Goal: Information Seeking & Learning: Learn about a topic

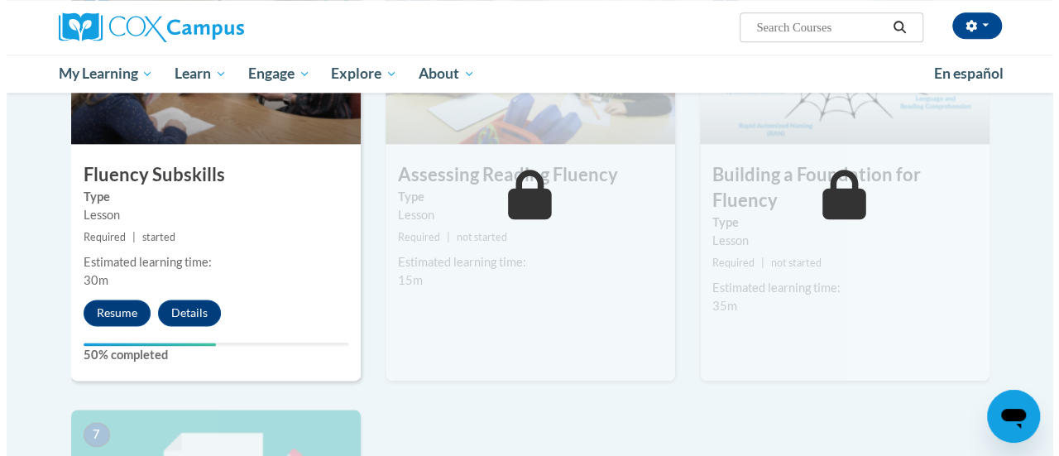
scroll to position [993, 0]
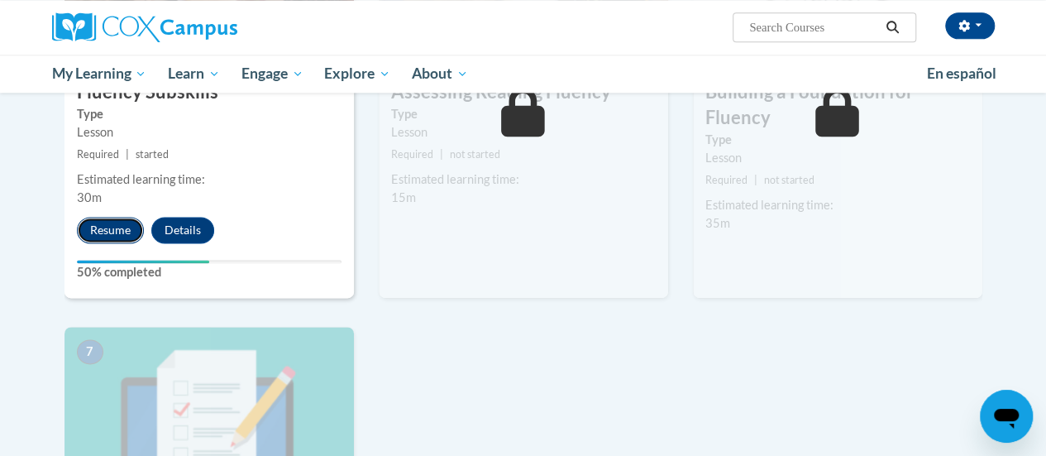
click at [112, 233] on button "Resume" at bounding box center [110, 230] width 67 height 26
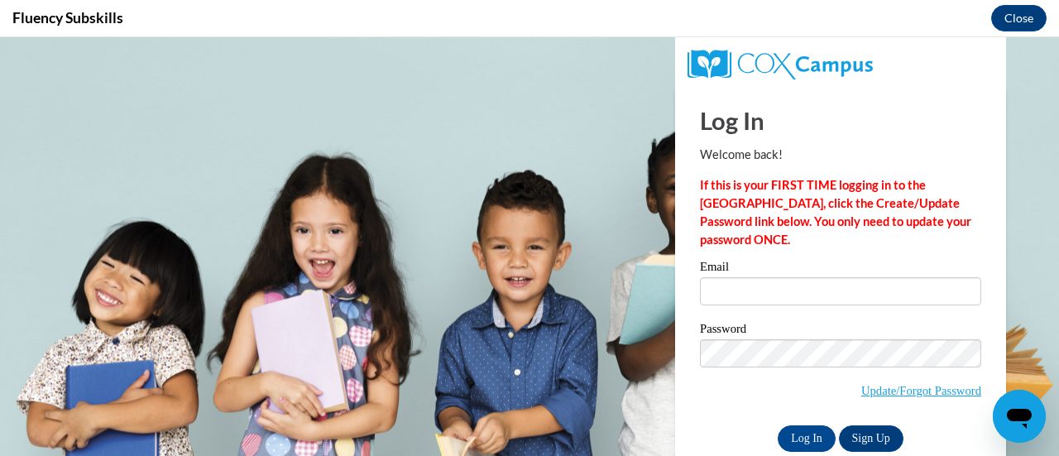
scroll to position [0, 0]
type input "sara.stewart@rusd.org"
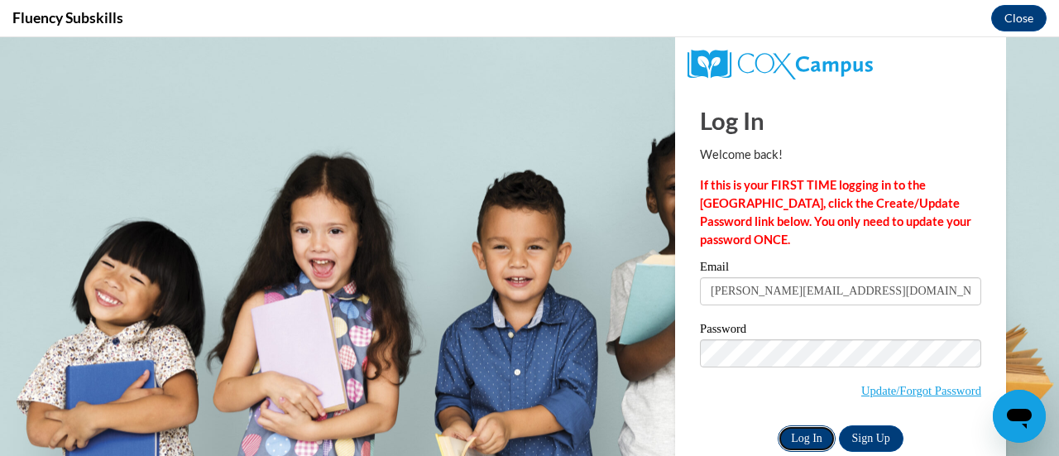
click at [782, 437] on input "Log In" at bounding box center [807, 438] width 58 height 26
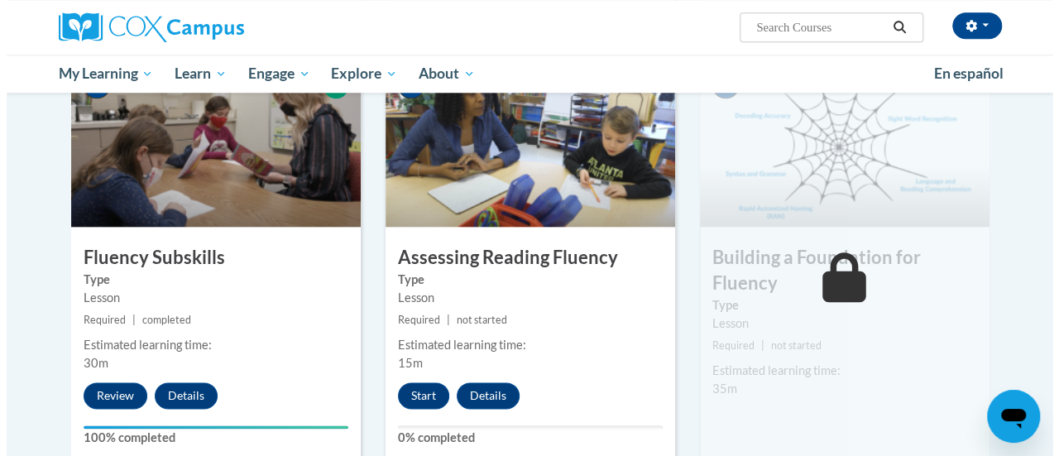
scroll to position [910, 0]
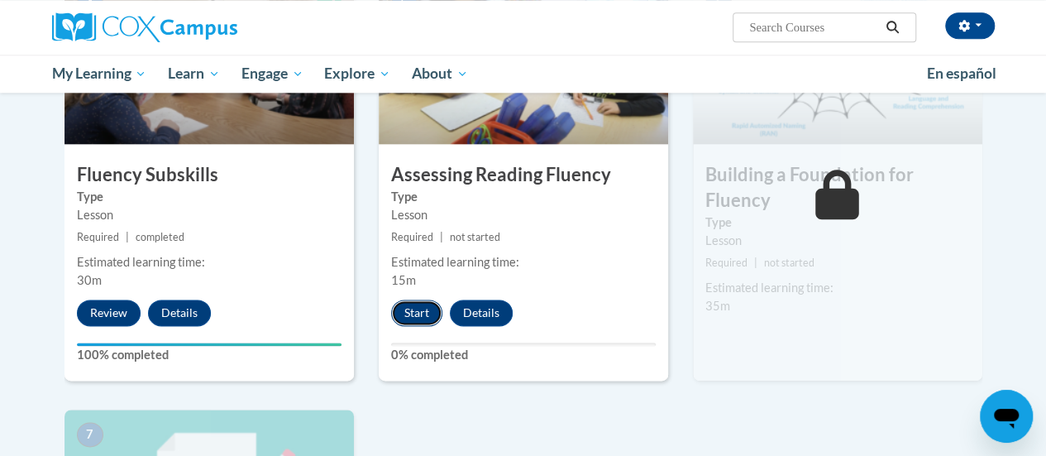
click at [416, 307] on button "Start" at bounding box center [416, 312] width 51 height 26
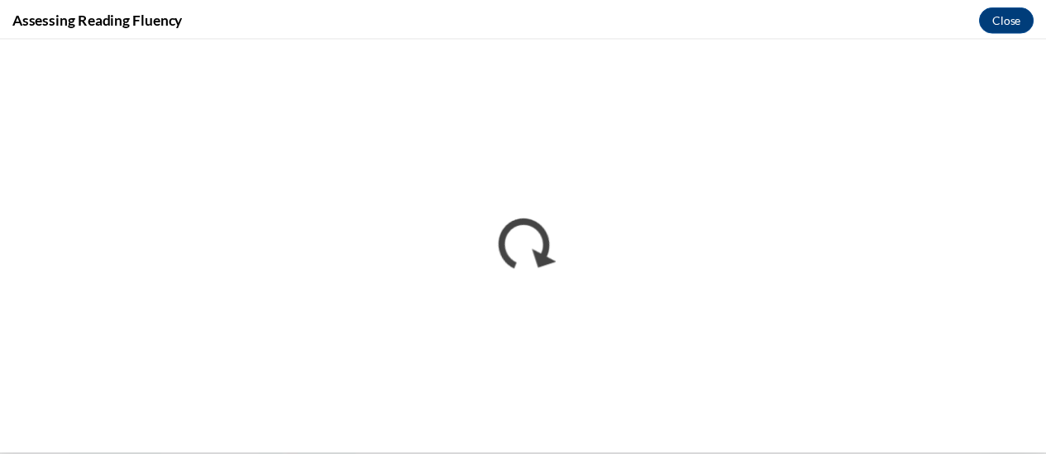
scroll to position [0, 0]
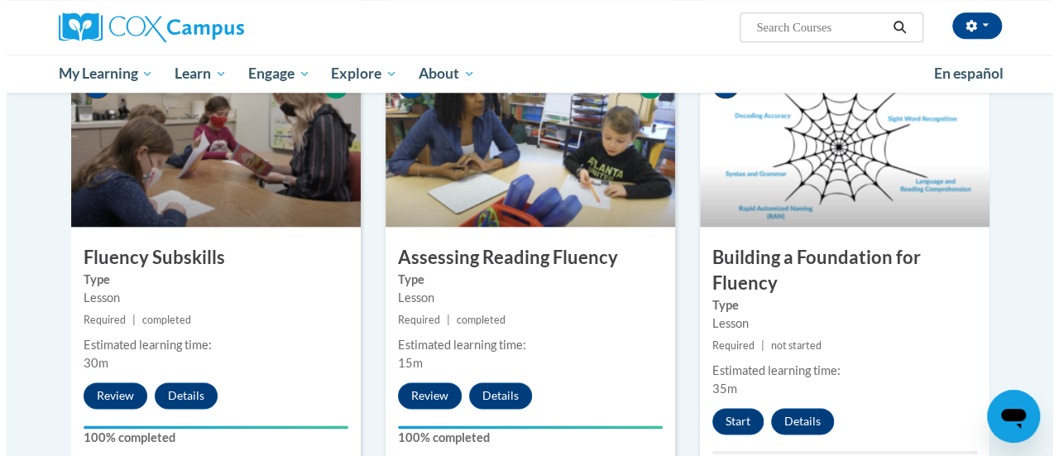
scroll to position [910, 0]
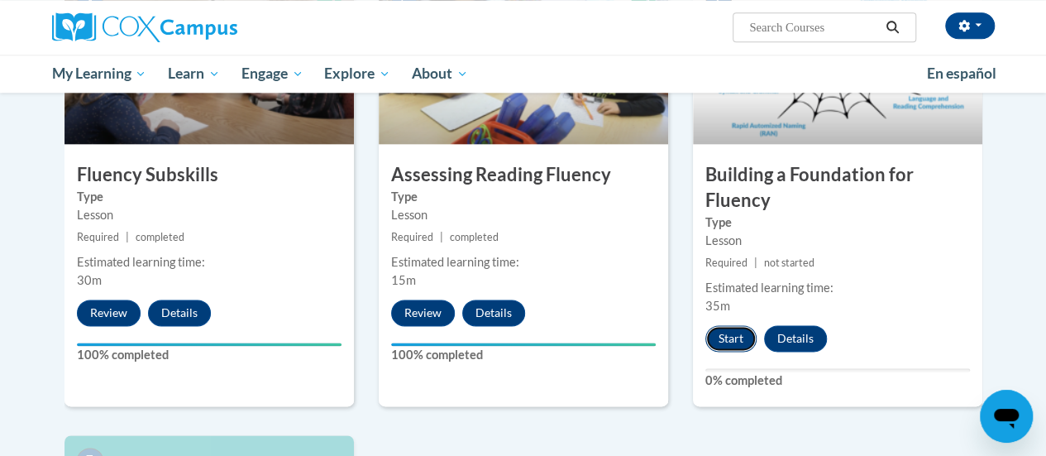
click at [736, 336] on button "Start" at bounding box center [731, 338] width 51 height 26
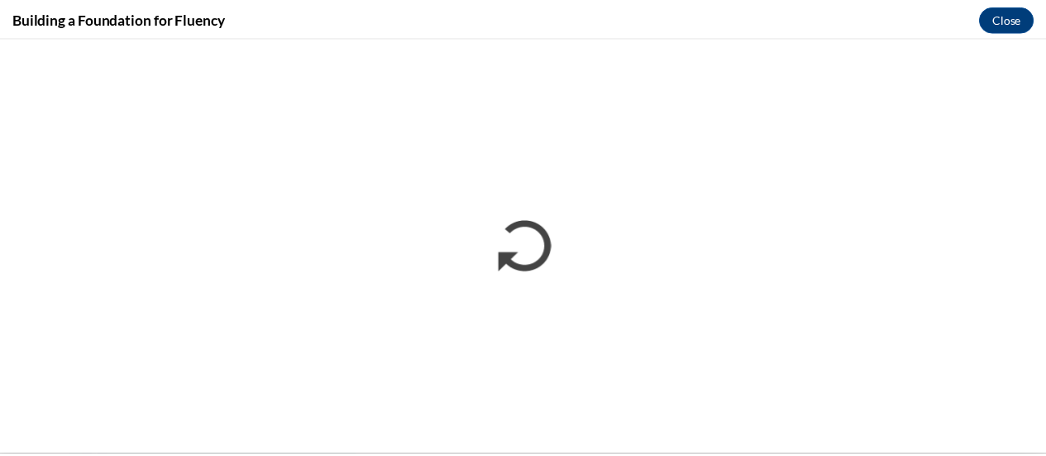
scroll to position [0, 0]
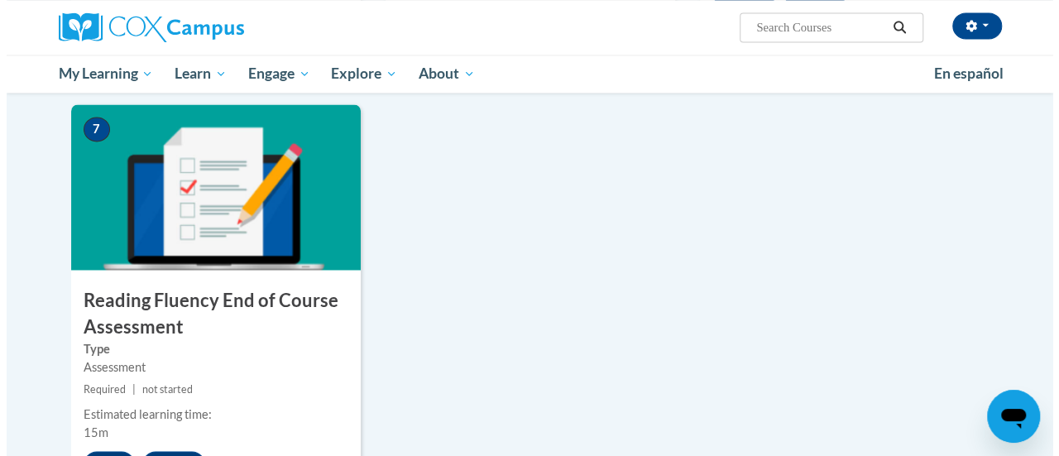
scroll to position [1406, 0]
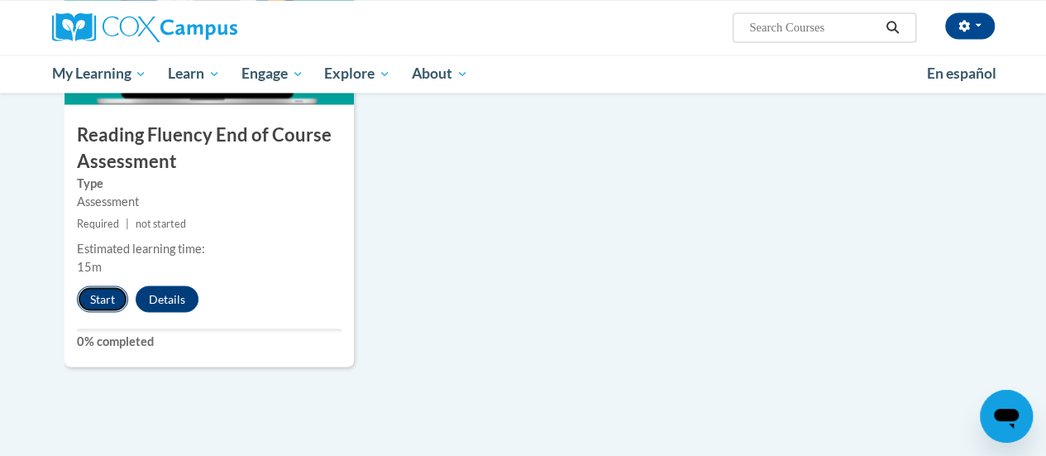
click at [101, 294] on button "Start" at bounding box center [102, 298] width 51 height 26
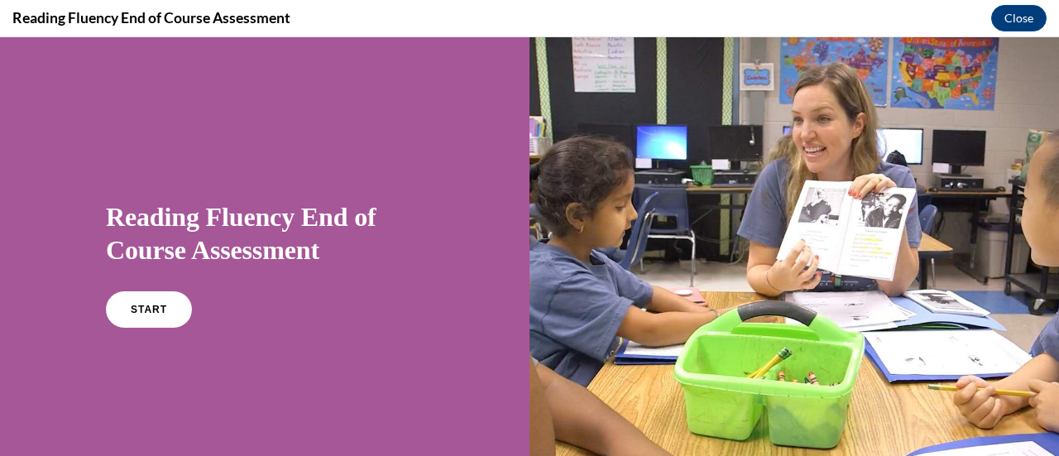
scroll to position [0, 0]
click at [141, 310] on span "START" at bounding box center [149, 310] width 38 height 12
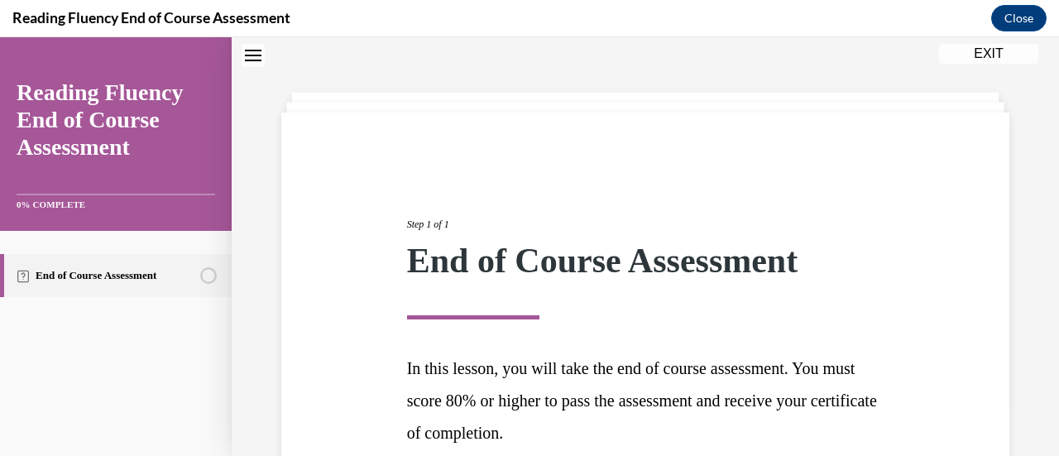
scroll to position [208, 0]
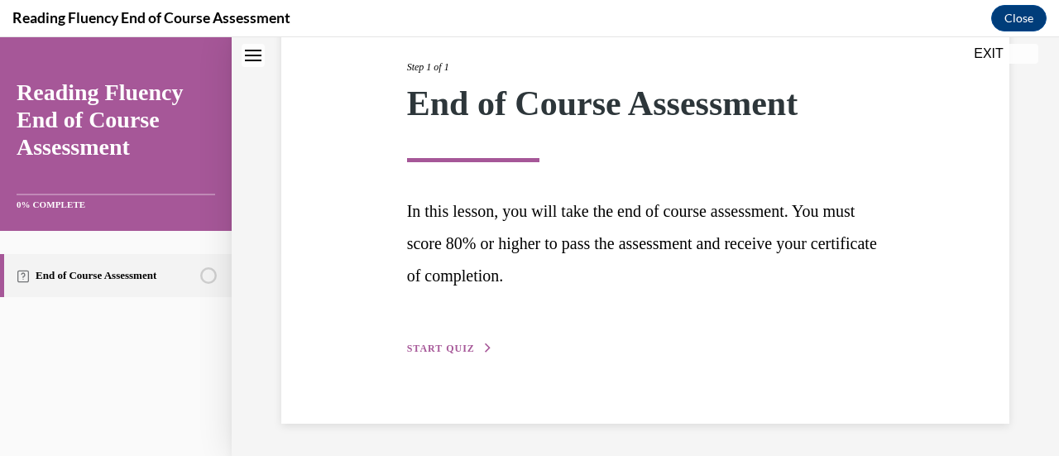
click at [419, 347] on span "START QUIZ" at bounding box center [441, 348] width 68 height 12
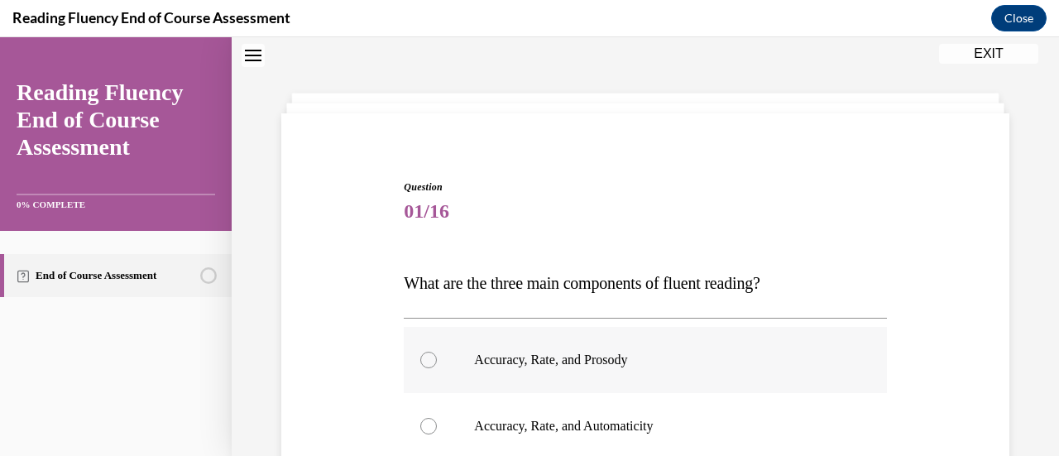
click at [427, 361] on div at bounding box center [428, 360] width 17 height 17
click at [427, 361] on input "Accuracy, Rate, and Prosody" at bounding box center [428, 360] width 17 height 17
radio input "true"
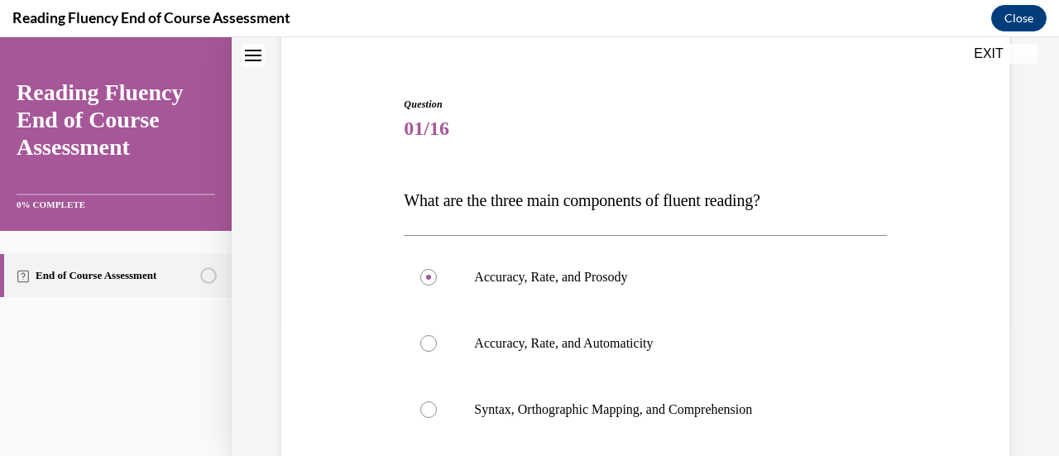
scroll to position [299, 0]
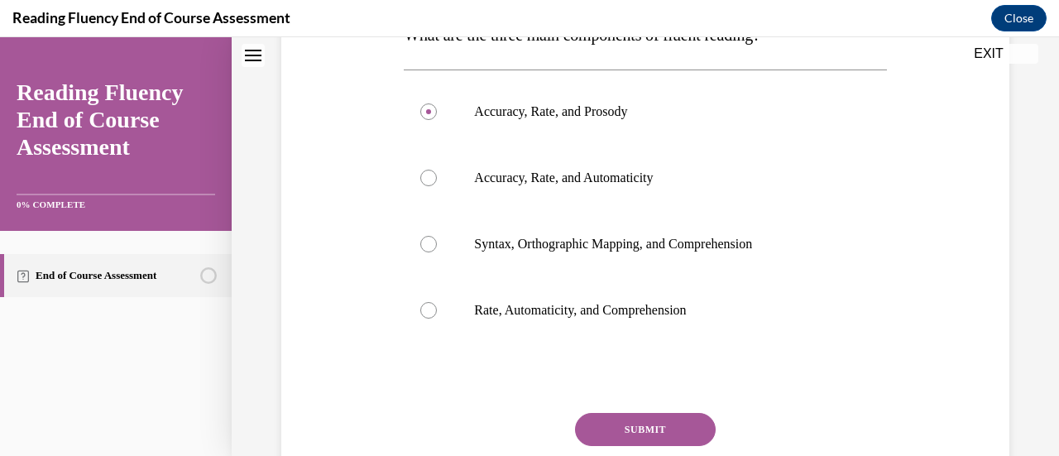
click at [640, 424] on button "SUBMIT" at bounding box center [645, 429] width 141 height 33
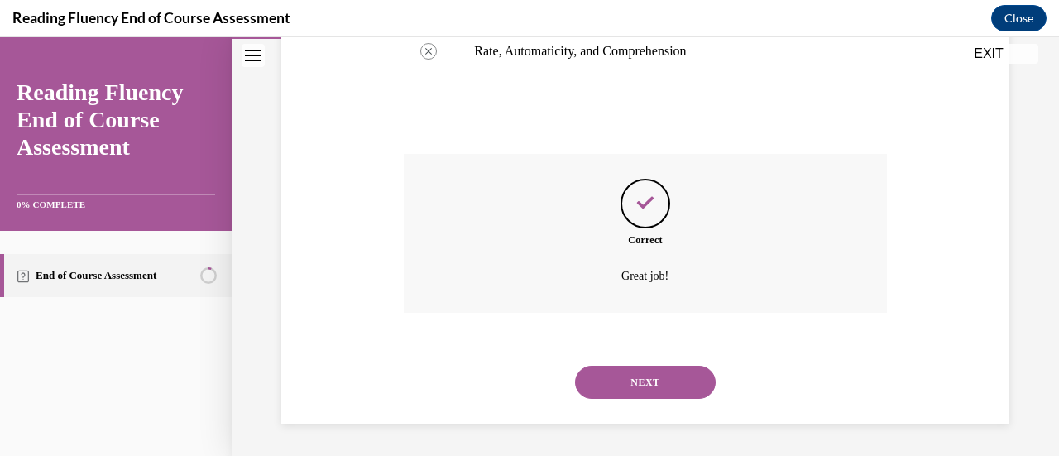
click at [627, 379] on button "NEXT" at bounding box center [645, 382] width 141 height 33
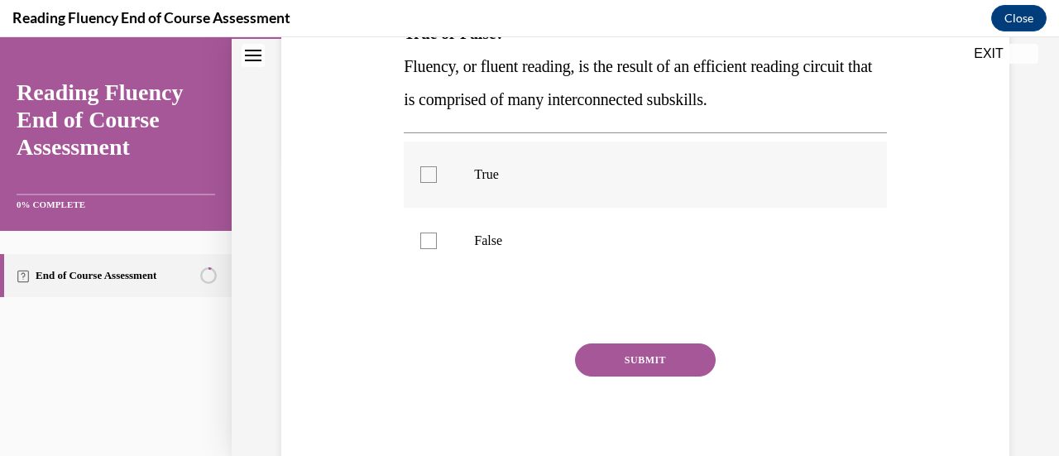
click at [421, 173] on div at bounding box center [428, 174] width 17 height 17
click at [421, 173] on input "True" at bounding box center [428, 174] width 17 height 17
checkbox input "true"
click at [625, 371] on button "SUBMIT" at bounding box center [645, 359] width 141 height 33
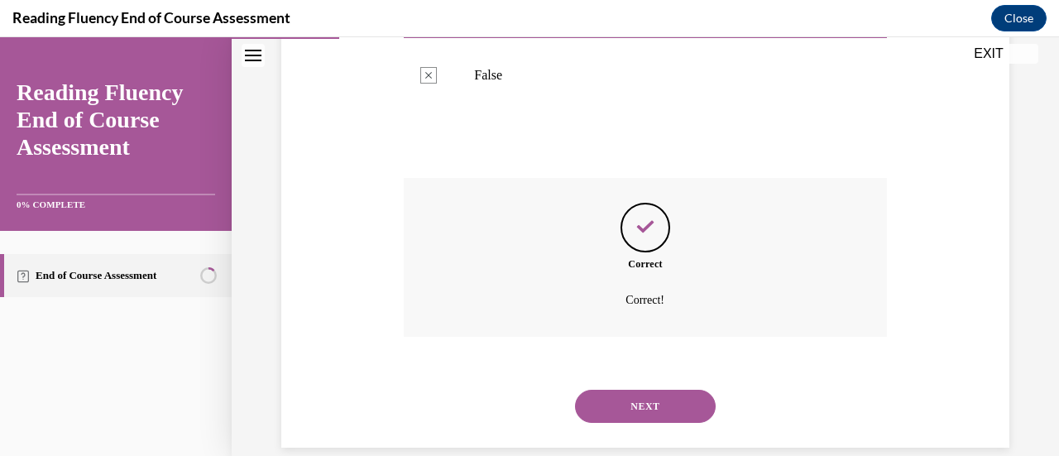
click at [647, 404] on button "NEXT" at bounding box center [645, 406] width 141 height 33
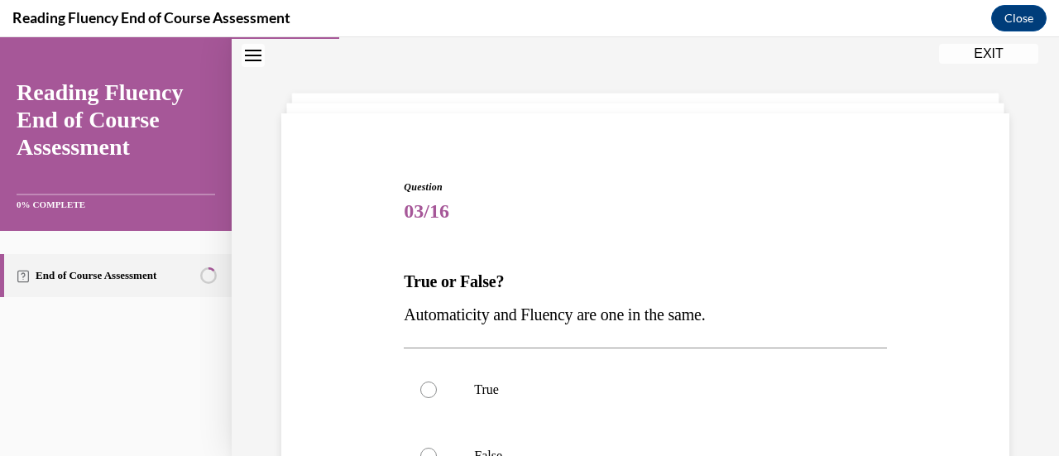
scroll to position [271, 0]
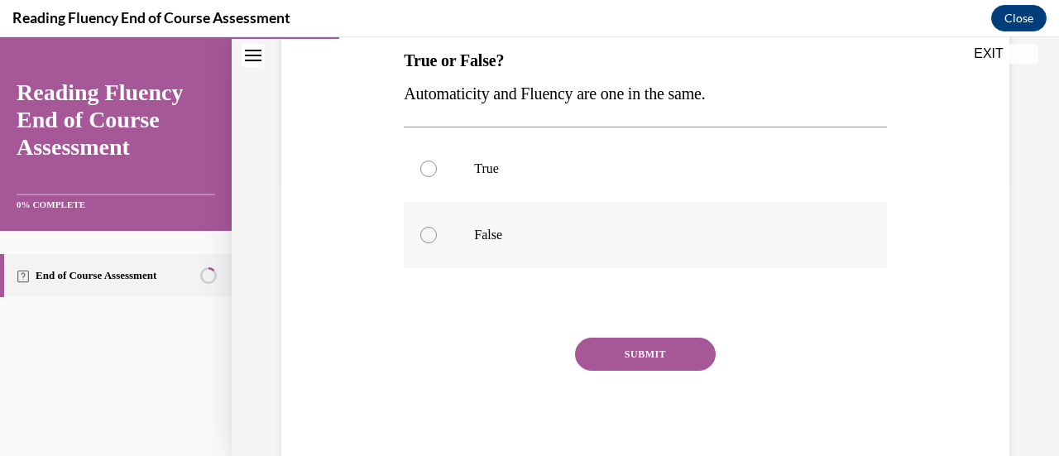
click at [433, 236] on div at bounding box center [428, 235] width 17 height 17
click at [433, 236] on input "False" at bounding box center [428, 235] width 17 height 17
radio input "true"
click at [652, 349] on button "SUBMIT" at bounding box center [645, 353] width 141 height 33
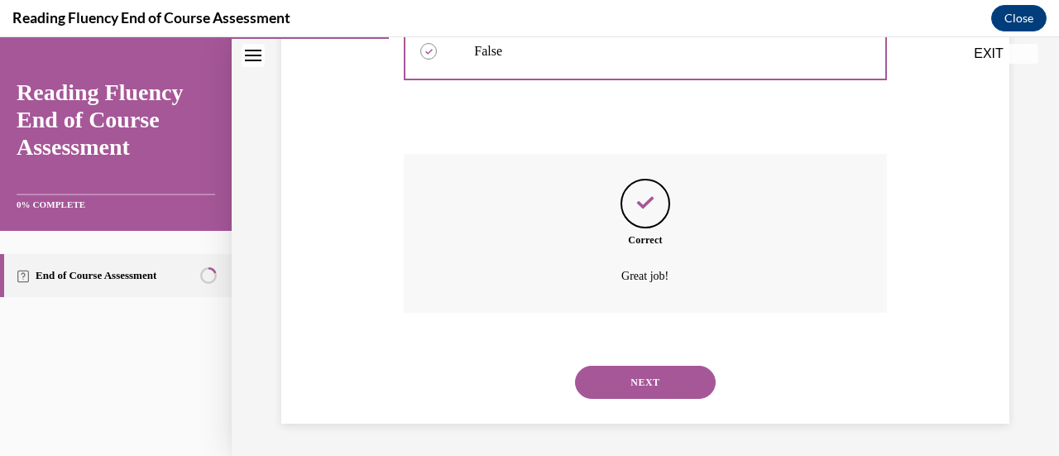
click at [645, 379] on button "NEXT" at bounding box center [645, 382] width 141 height 33
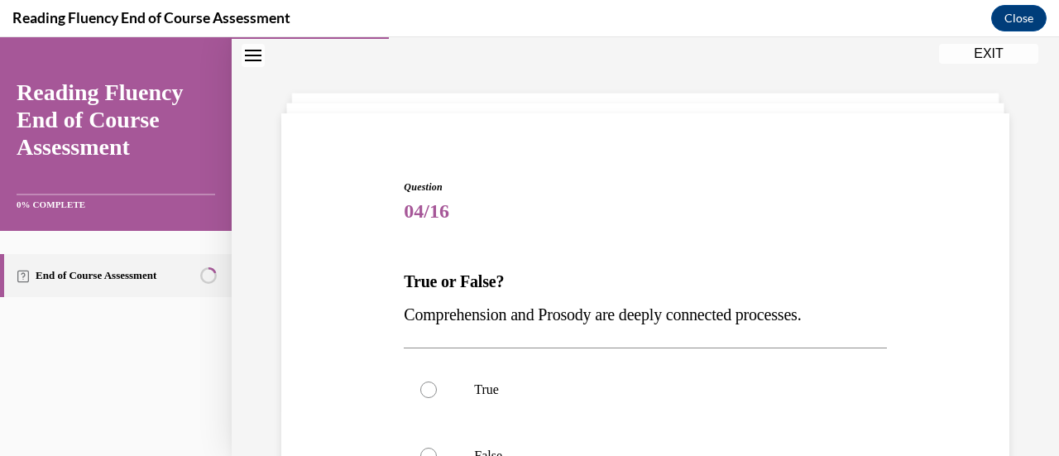
scroll to position [216, 0]
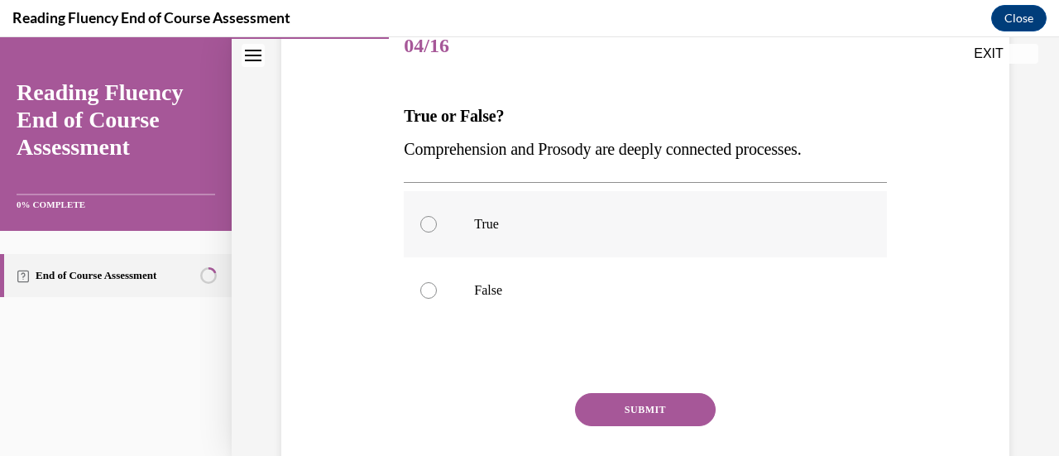
click at [407, 222] on label "True" at bounding box center [645, 224] width 482 height 66
click at [420, 222] on input "True" at bounding box center [428, 224] width 17 height 17
radio input "true"
click at [639, 415] on button "SUBMIT" at bounding box center [645, 409] width 141 height 33
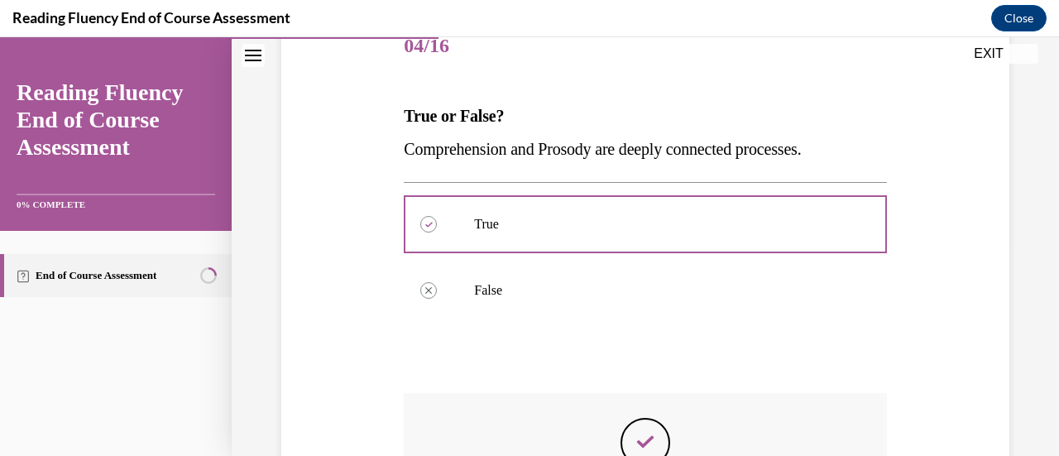
scroll to position [455, 0]
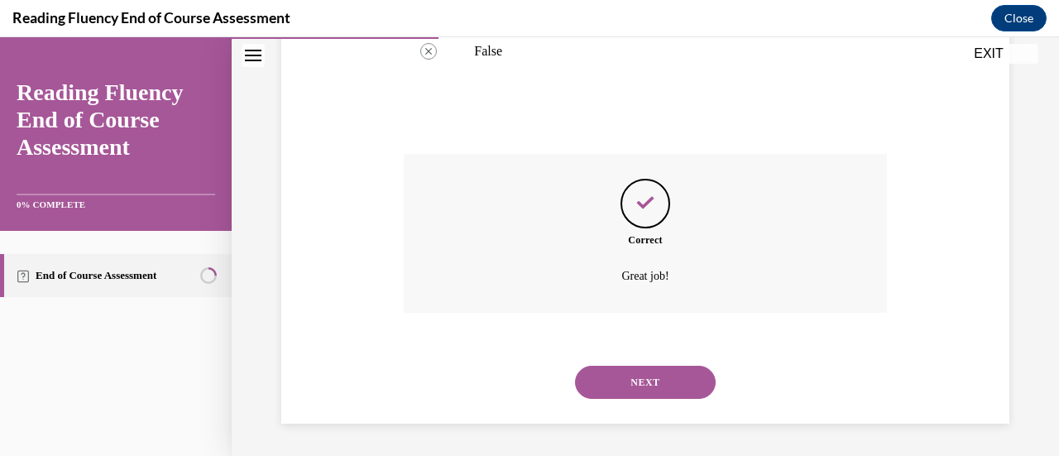
click at [655, 380] on button "NEXT" at bounding box center [645, 382] width 141 height 33
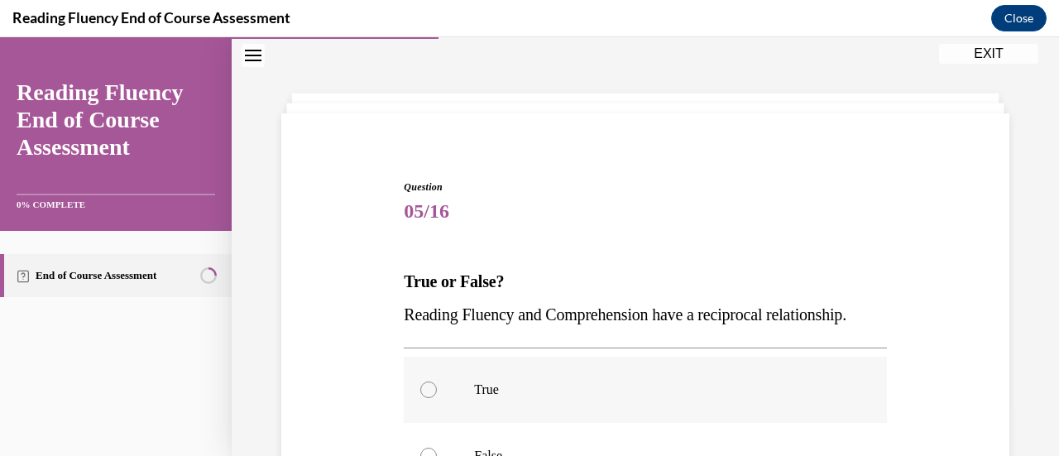
scroll to position [216, 0]
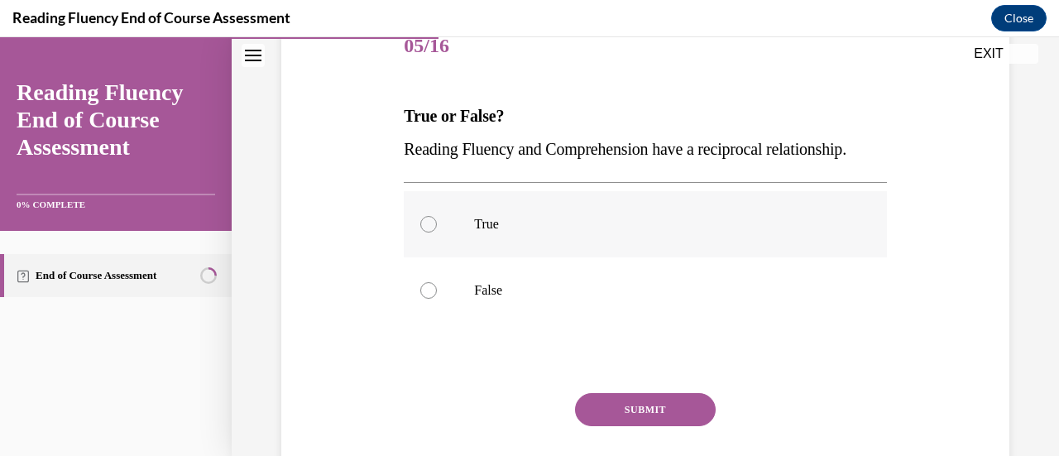
click at [433, 232] on div at bounding box center [428, 224] width 17 height 17
click at [433, 232] on input "True" at bounding box center [428, 224] width 17 height 17
radio input "true"
click at [647, 426] on button "SUBMIT" at bounding box center [645, 409] width 141 height 33
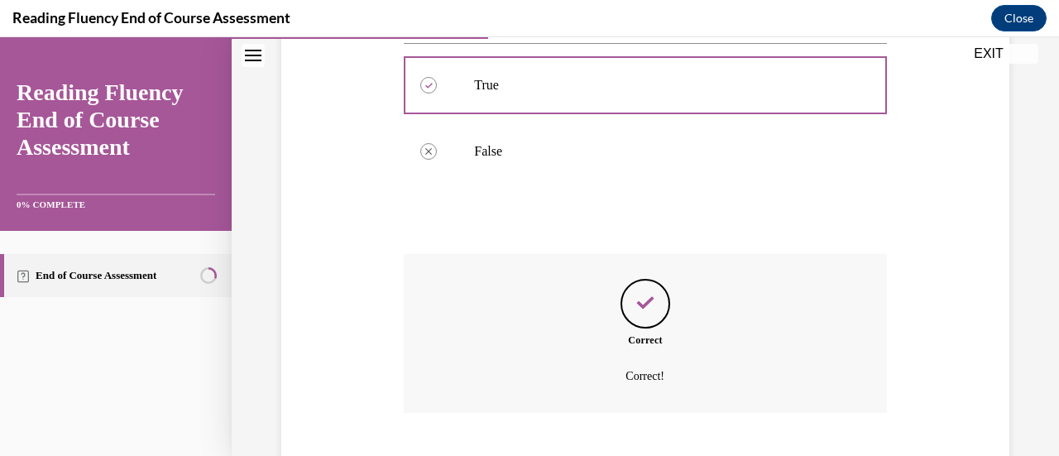
scroll to position [488, 0]
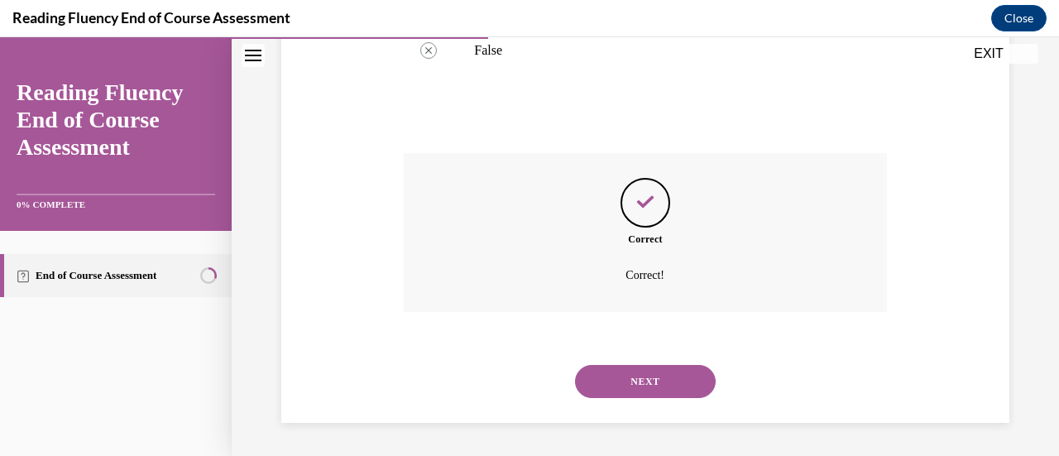
click at [670, 386] on button "NEXT" at bounding box center [645, 381] width 141 height 33
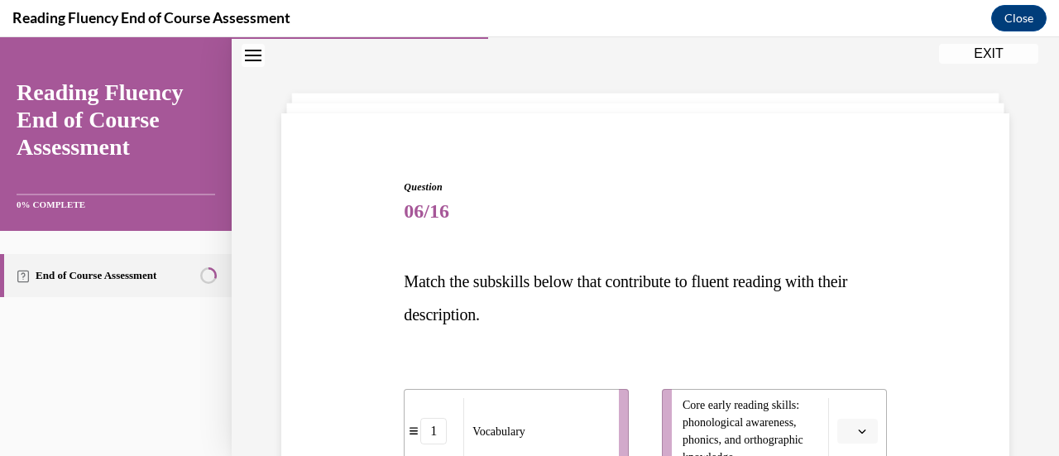
scroll to position [299, 0]
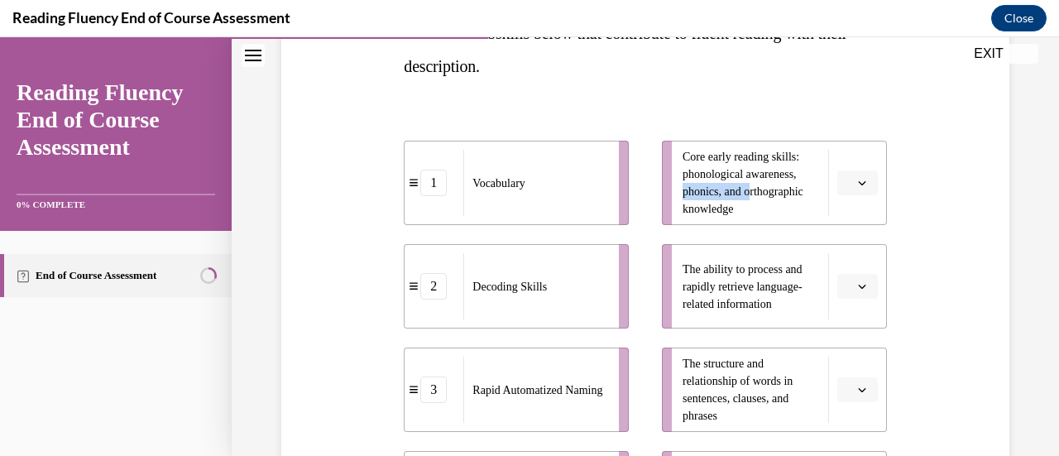
click at [648, 192] on ul "Core early reading skills: phonological awareness, phonics, and orthographic kn…" at bounding box center [766, 338] width 242 height 395
click at [858, 183] on icon "button" at bounding box center [862, 183] width 8 height 8
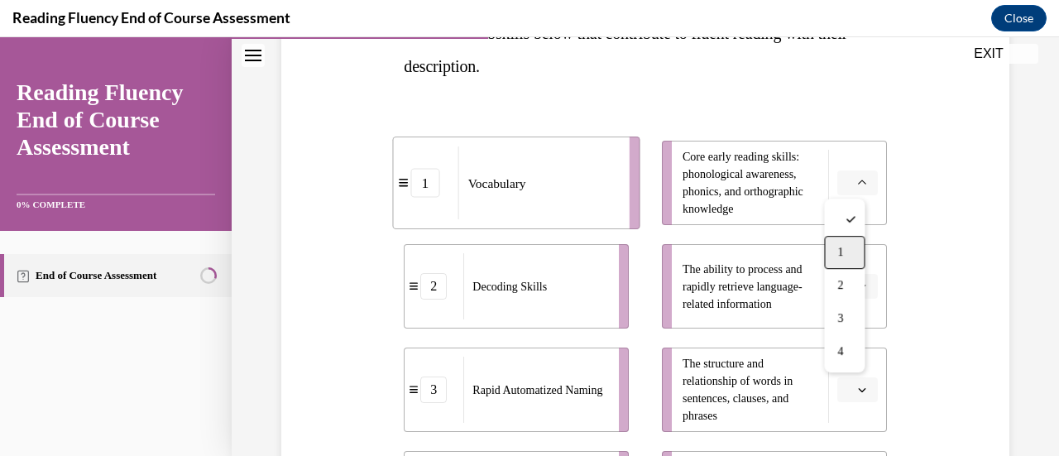
click at [846, 251] on div "1" at bounding box center [844, 252] width 41 height 33
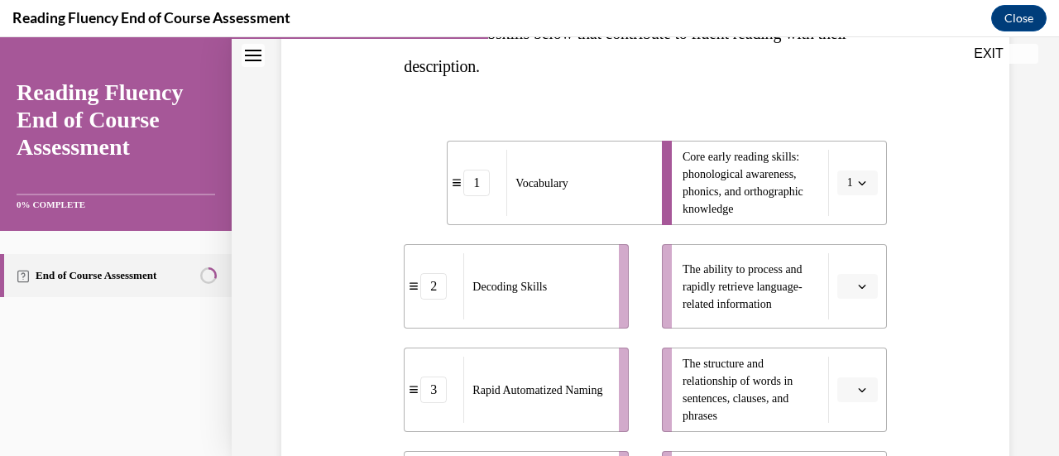
click at [858, 282] on icon "button" at bounding box center [862, 286] width 8 height 8
click at [840, 211] on span "3" at bounding box center [840, 215] width 6 height 13
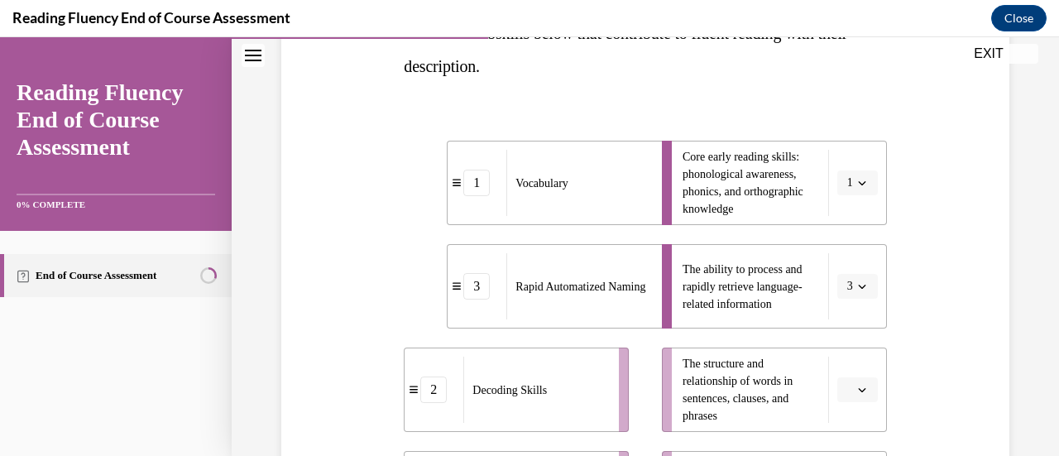
click at [853, 374] on li "The structure and relationship of words in sentences, clauses, and phrases" at bounding box center [774, 389] width 225 height 84
click at [856, 385] on span "button" at bounding box center [862, 390] width 12 height 12
click at [835, 346] on div "4" at bounding box center [844, 352] width 41 height 33
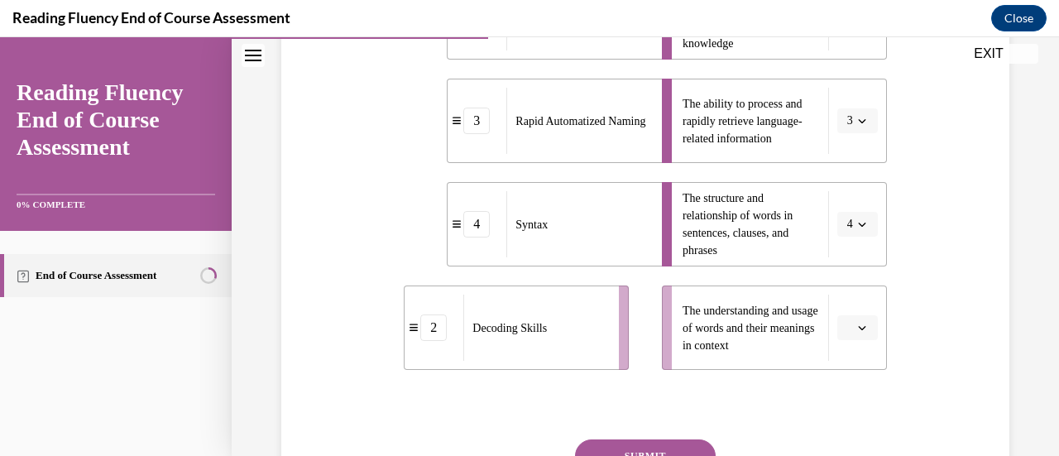
click at [856, 327] on span "button" at bounding box center [862, 328] width 12 height 12
click at [850, 222] on div "2" at bounding box center [844, 224] width 41 height 33
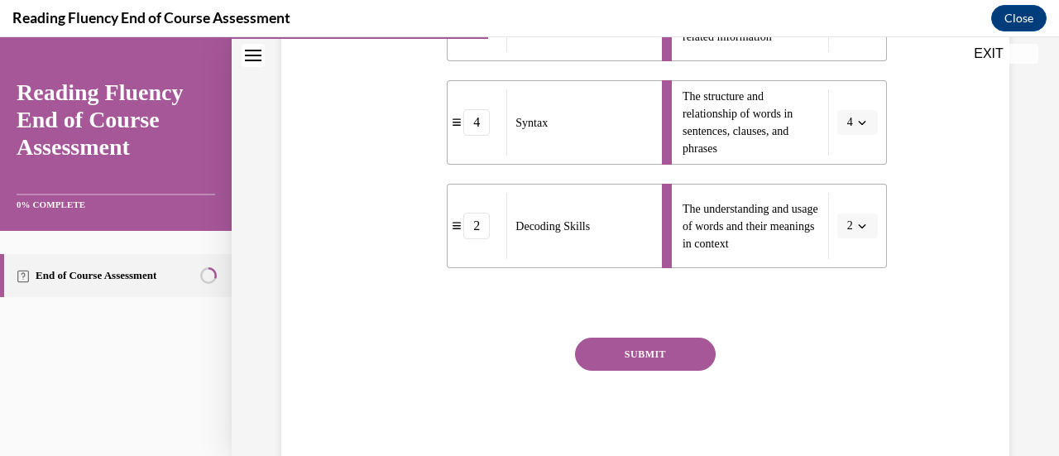
click at [642, 350] on button "SUBMIT" at bounding box center [645, 353] width 141 height 33
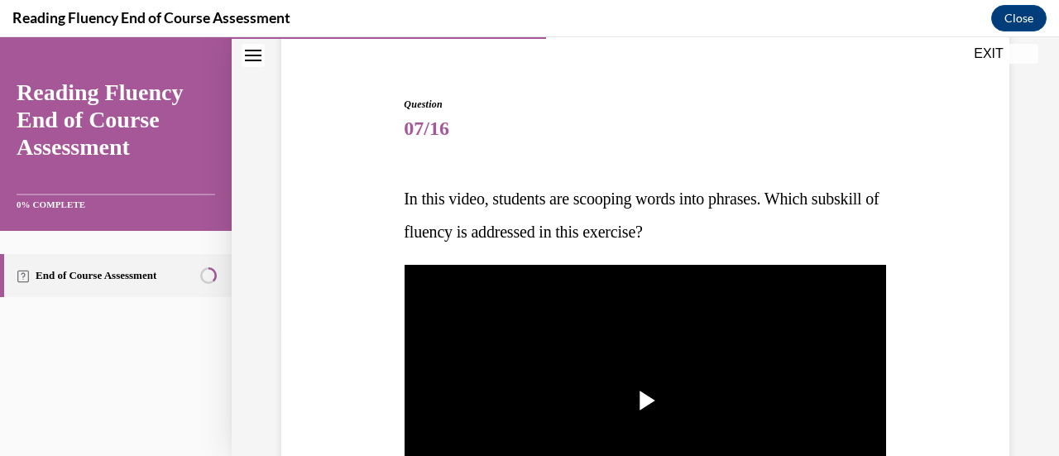
scroll to position [299, 0]
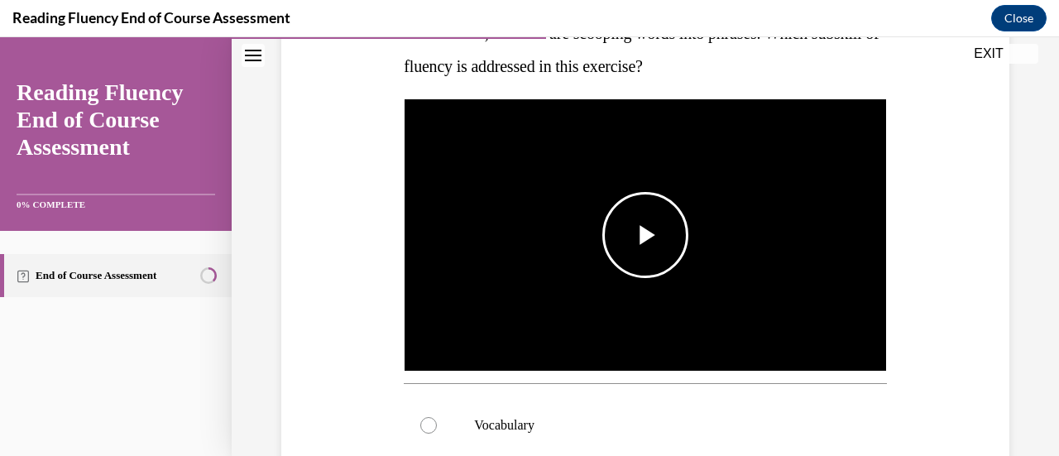
click at [645, 235] on span "Video player" at bounding box center [645, 235] width 0 height 0
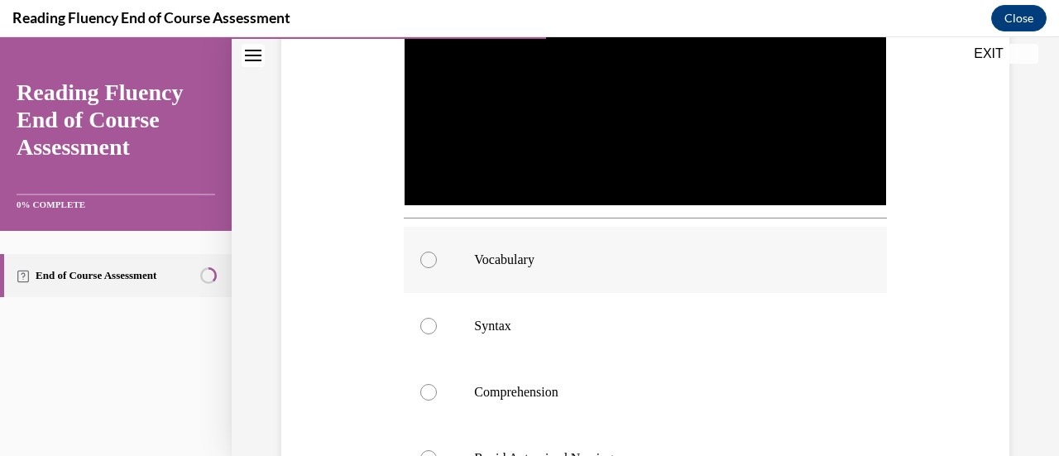
scroll to position [547, 0]
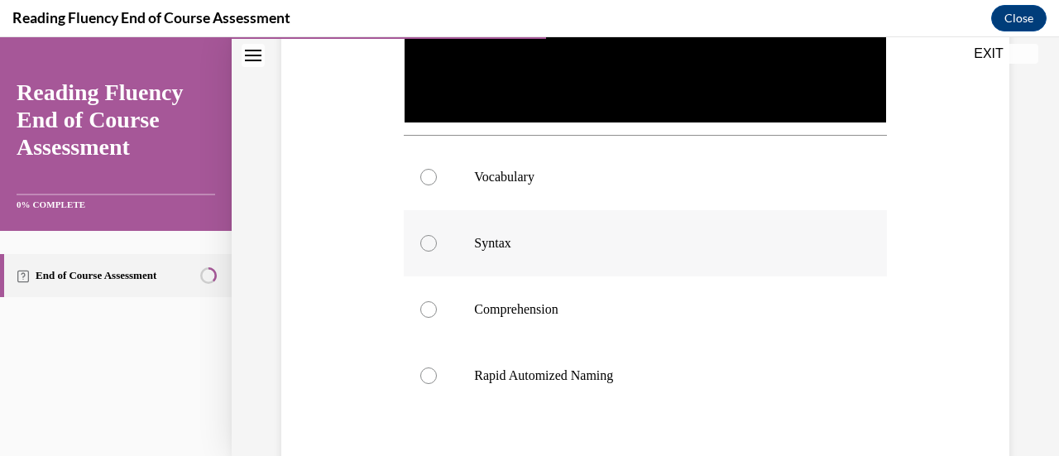
click at [431, 236] on div at bounding box center [428, 243] width 17 height 17
click at [431, 236] on input "Syntax" at bounding box center [428, 243] width 17 height 17
radio input "true"
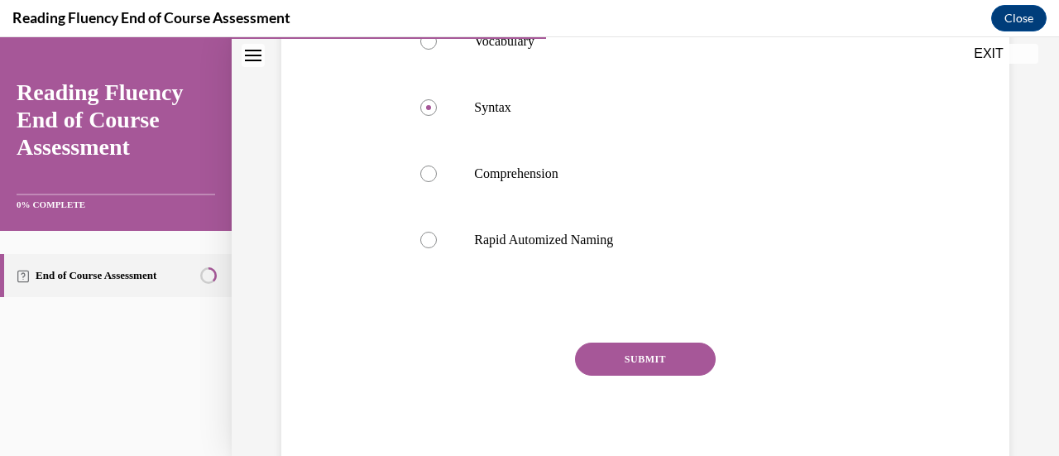
click at [657, 350] on button "SUBMIT" at bounding box center [645, 358] width 141 height 33
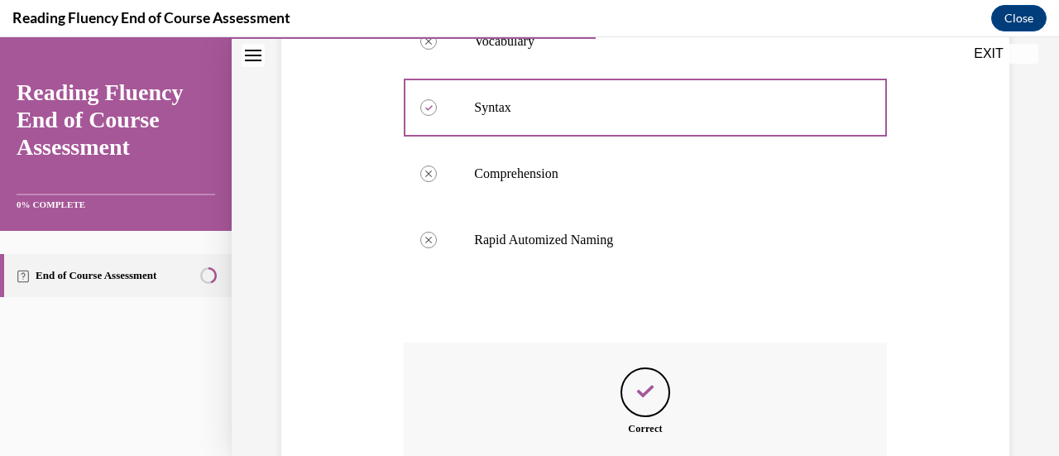
scroll to position [866, 0]
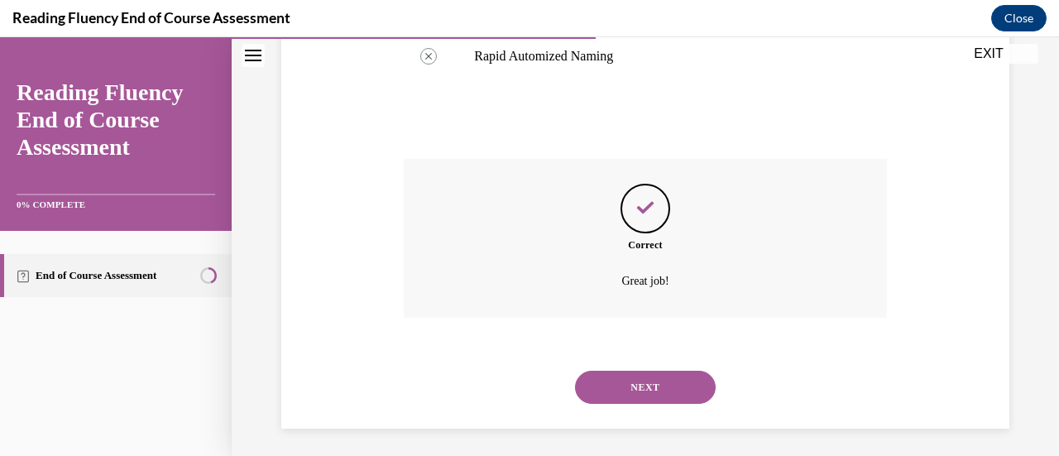
click at [642, 377] on button "NEXT" at bounding box center [645, 387] width 141 height 33
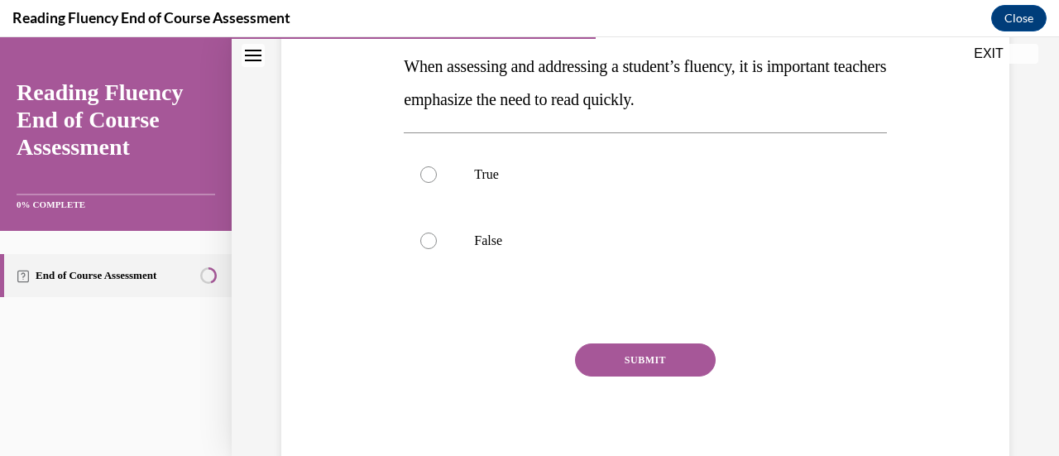
scroll to position [133, 0]
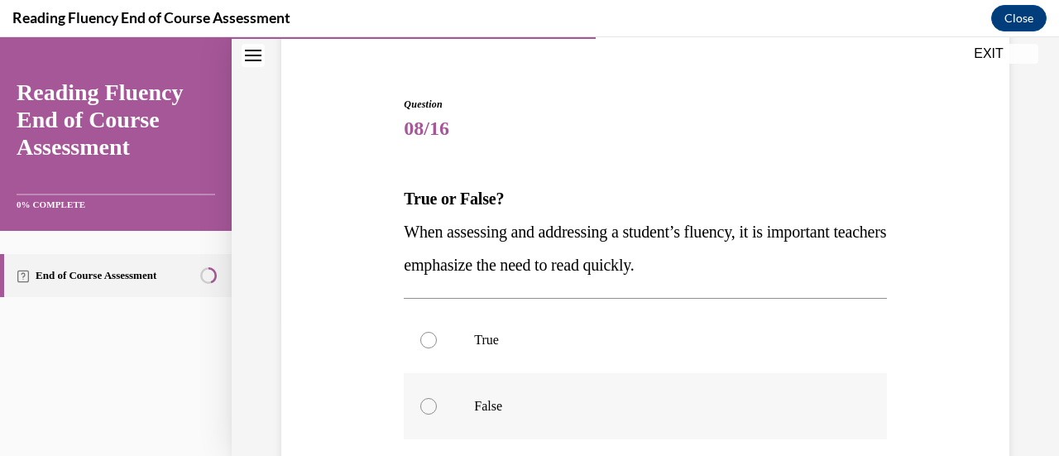
click at [430, 402] on div at bounding box center [428, 406] width 17 height 17
click at [430, 402] on input "False" at bounding box center [428, 406] width 17 height 17
radio input "true"
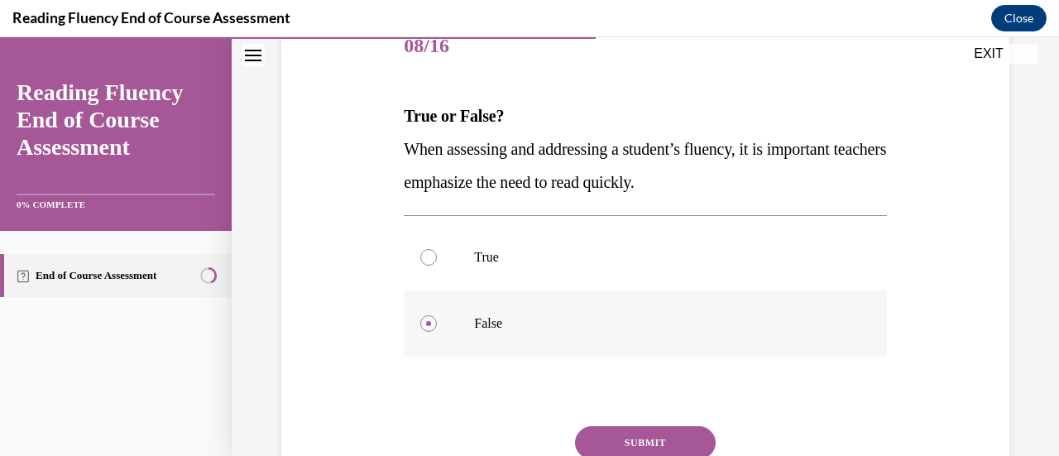
scroll to position [299, 0]
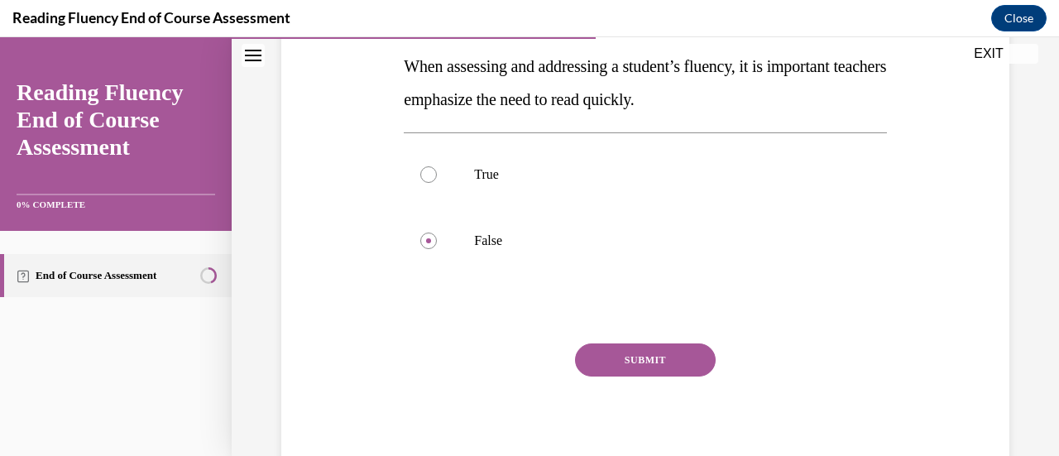
click at [629, 352] on button "SUBMIT" at bounding box center [645, 359] width 141 height 33
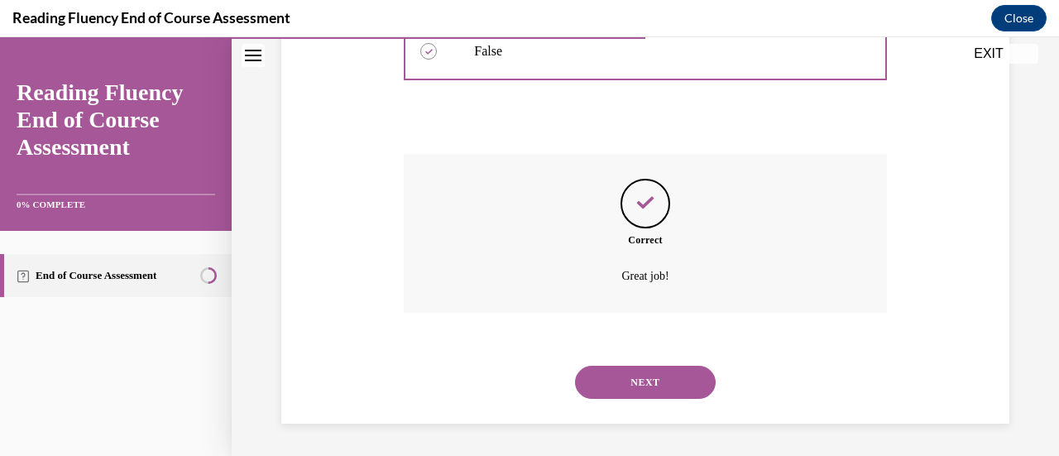
click at [662, 380] on button "NEXT" at bounding box center [645, 382] width 141 height 33
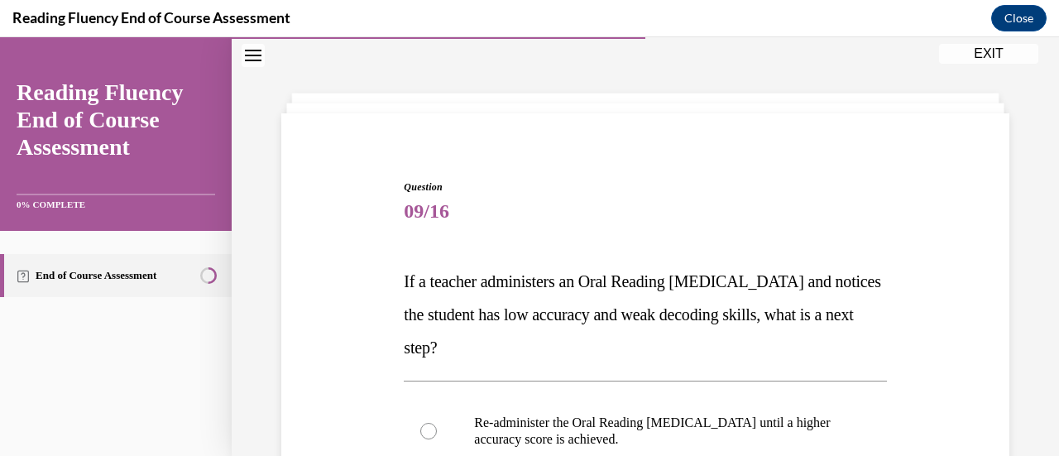
scroll to position [133, 0]
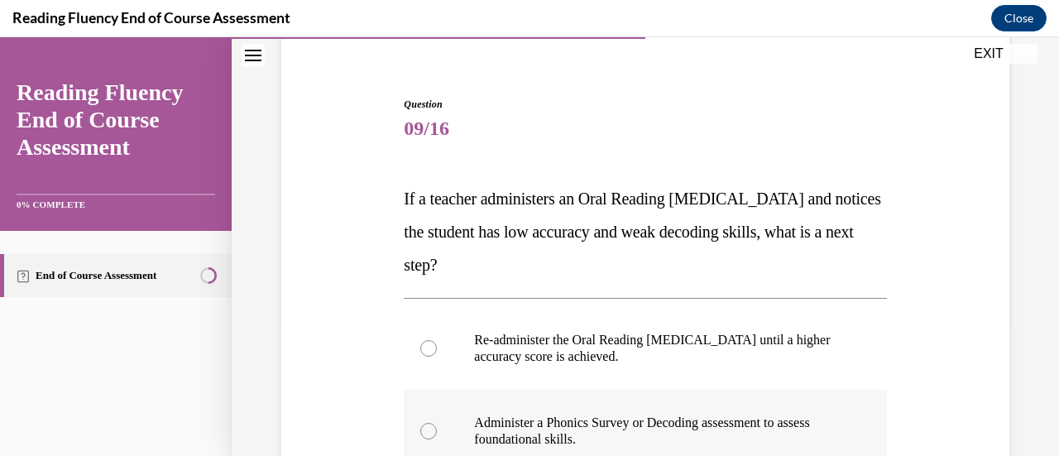
click at [428, 436] on div at bounding box center [428, 431] width 17 height 17
click at [428, 436] on input "Administer a Phonics Survey or Decoding assessment to assess foundational skill…" at bounding box center [428, 431] width 17 height 17
radio input "true"
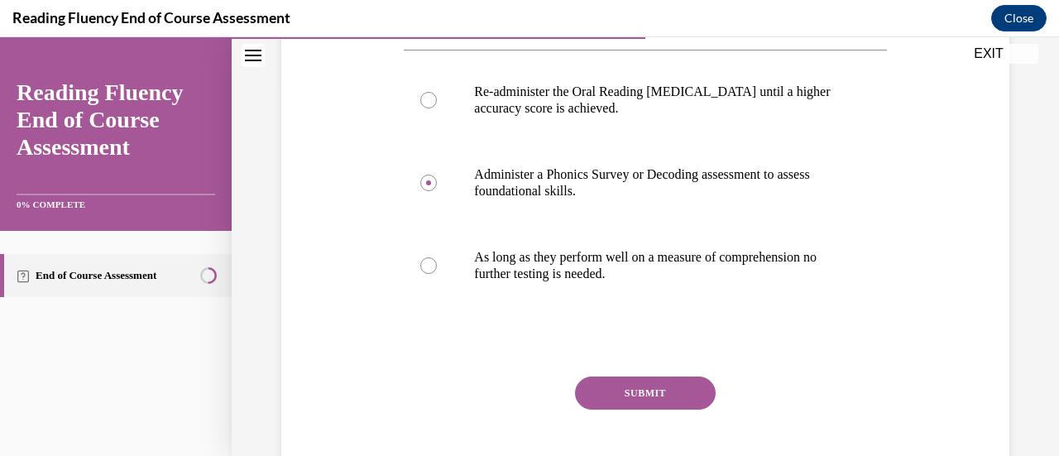
scroll to position [420, 0]
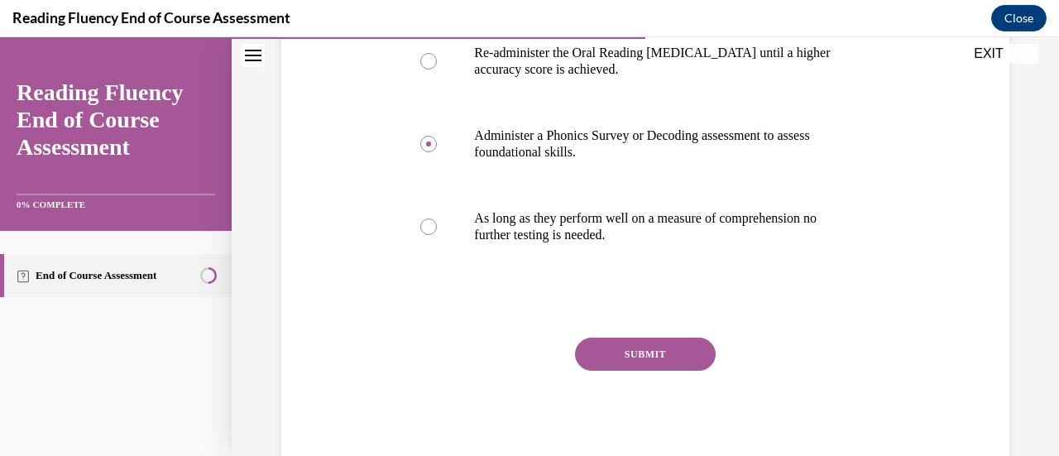
click at [624, 352] on button "SUBMIT" at bounding box center [645, 353] width 141 height 33
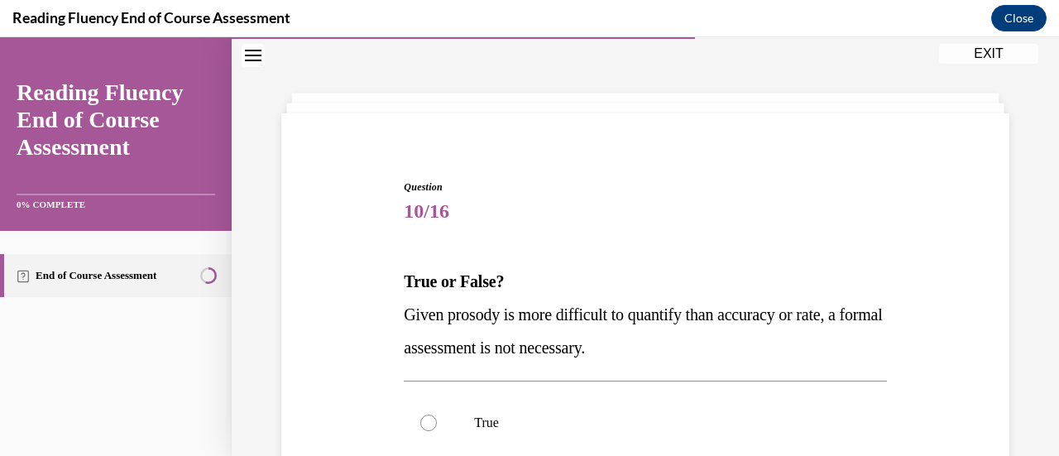
scroll to position [216, 0]
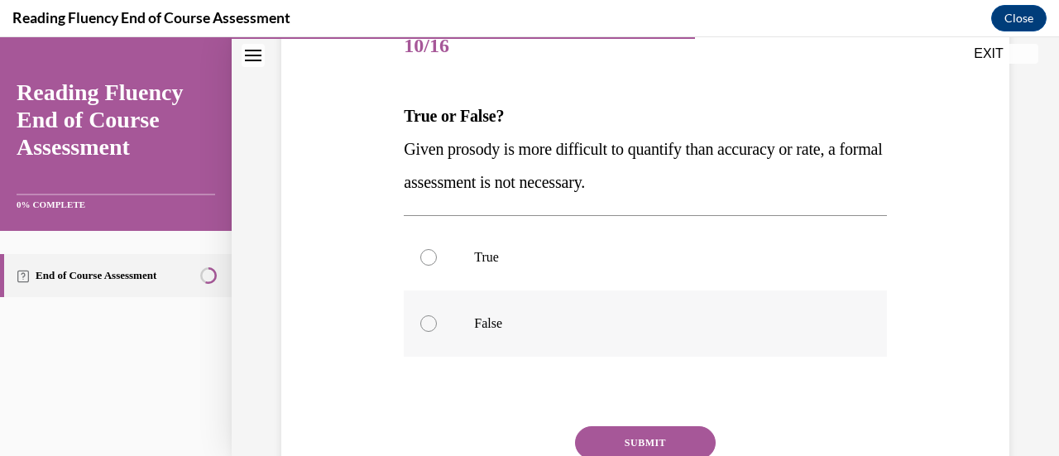
click at [434, 332] on label "False" at bounding box center [645, 323] width 482 height 66
click at [434, 332] on input "False" at bounding box center [428, 323] width 17 height 17
radio input "true"
click at [644, 437] on button "SUBMIT" at bounding box center [645, 442] width 141 height 33
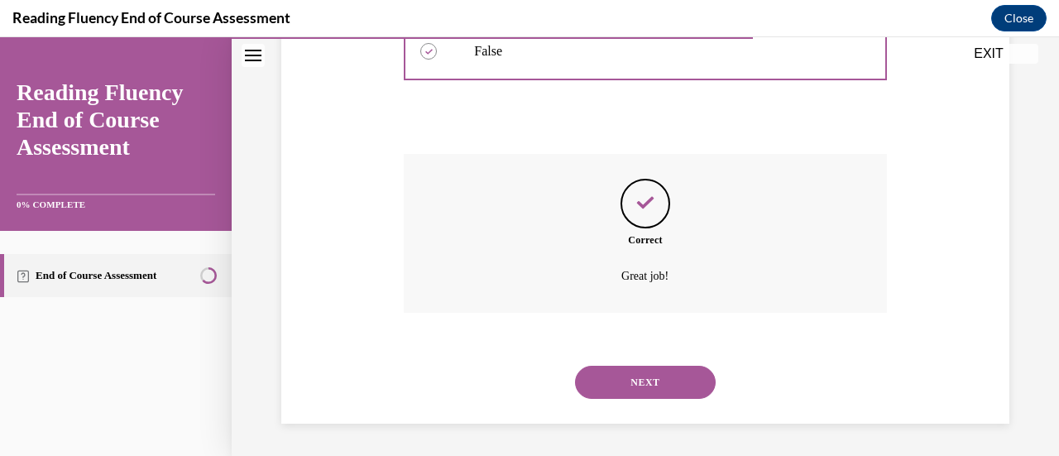
click at [644, 381] on button "NEXT" at bounding box center [645, 382] width 141 height 33
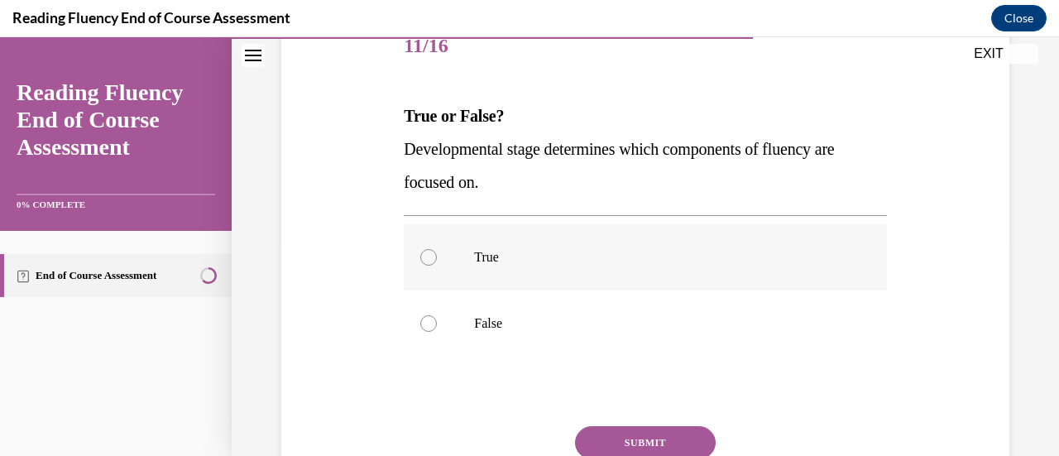
click at [428, 257] on div at bounding box center [428, 257] width 17 height 17
click at [428, 257] on input "True" at bounding box center [428, 257] width 17 height 17
radio input "true"
click at [655, 439] on button "SUBMIT" at bounding box center [645, 442] width 141 height 33
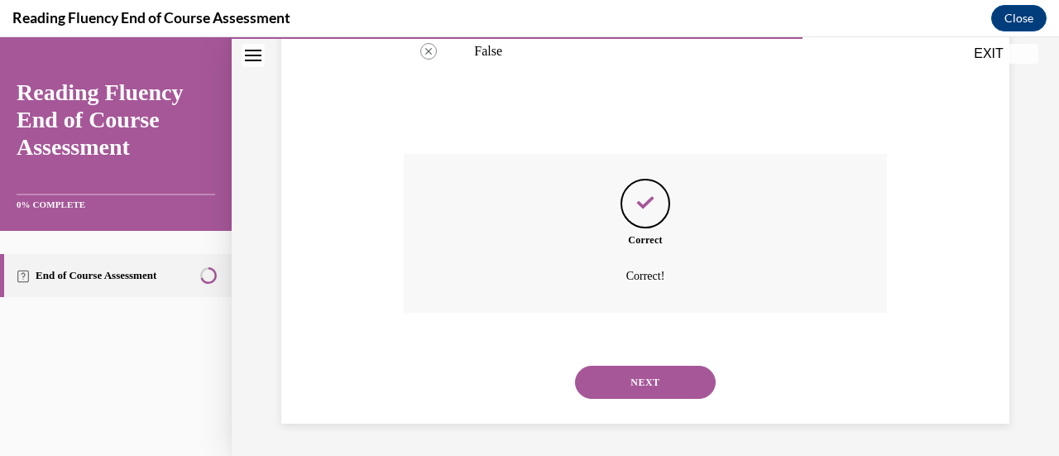
click at [630, 385] on button "NEXT" at bounding box center [645, 382] width 141 height 33
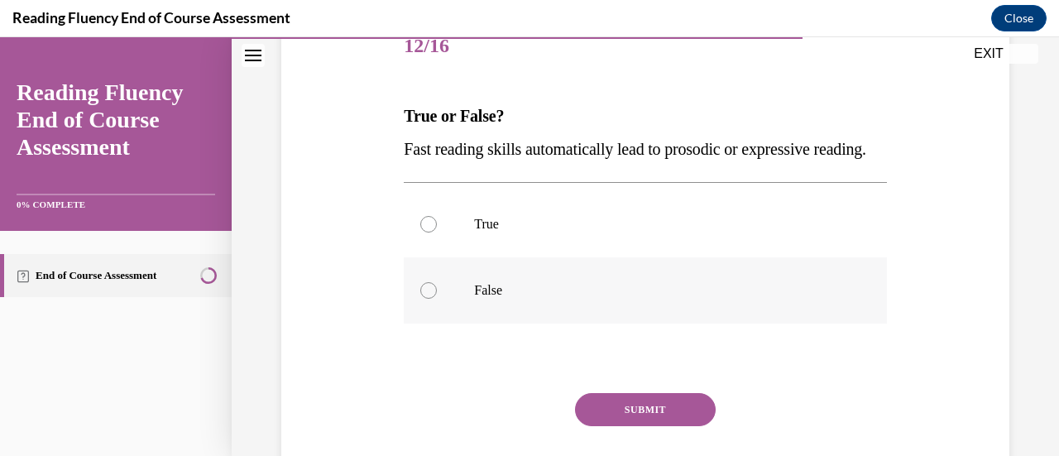
click at [433, 299] on div at bounding box center [428, 290] width 17 height 17
click at [433, 299] on input "False" at bounding box center [428, 290] width 17 height 17
radio input "true"
click at [652, 426] on button "SUBMIT" at bounding box center [645, 409] width 141 height 33
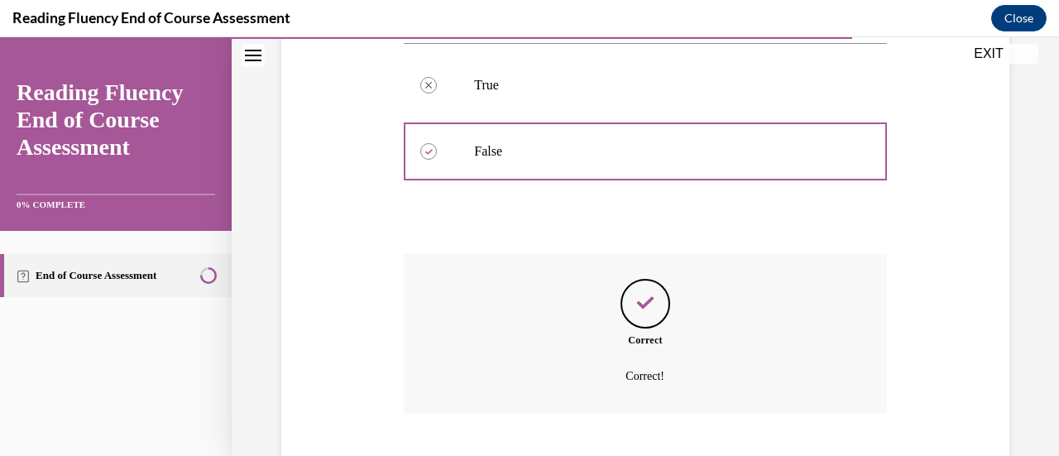
scroll to position [464, 0]
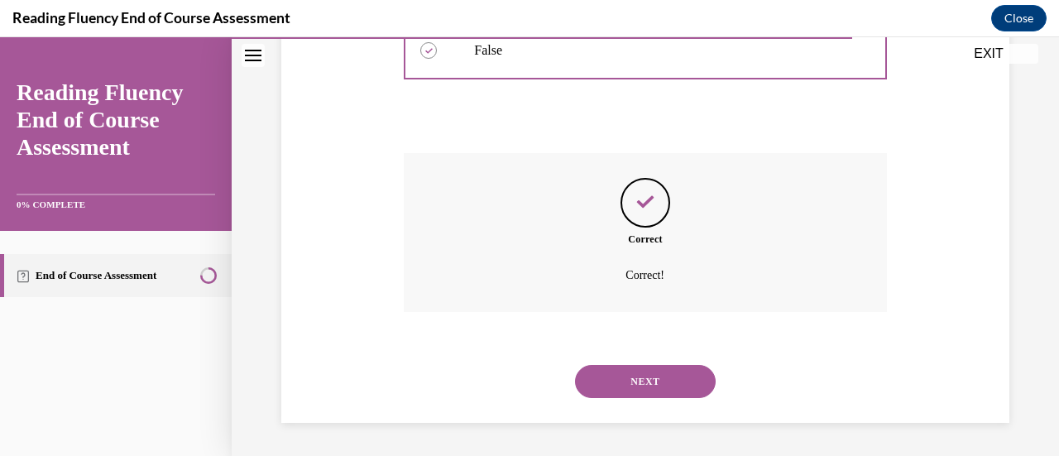
click at [624, 398] on button "NEXT" at bounding box center [645, 381] width 141 height 33
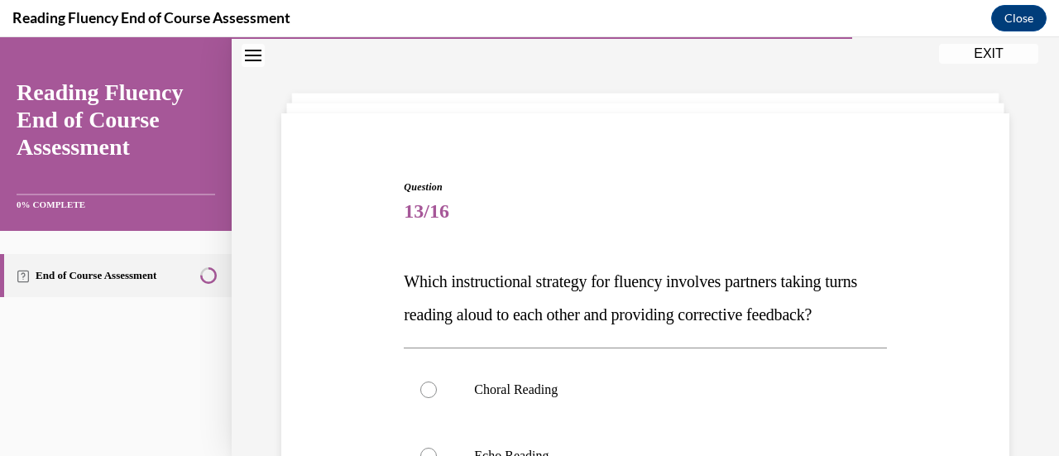
scroll to position [216, 0]
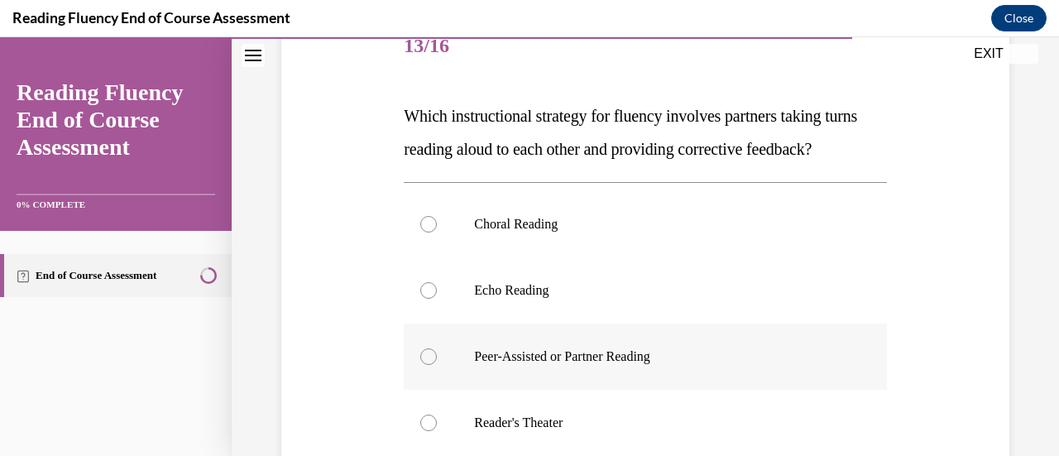
click at [428, 365] on div at bounding box center [428, 356] width 17 height 17
click at [428, 365] on input "Peer-Assisted or Partner Reading" at bounding box center [428, 356] width 17 height 17
radio input "true"
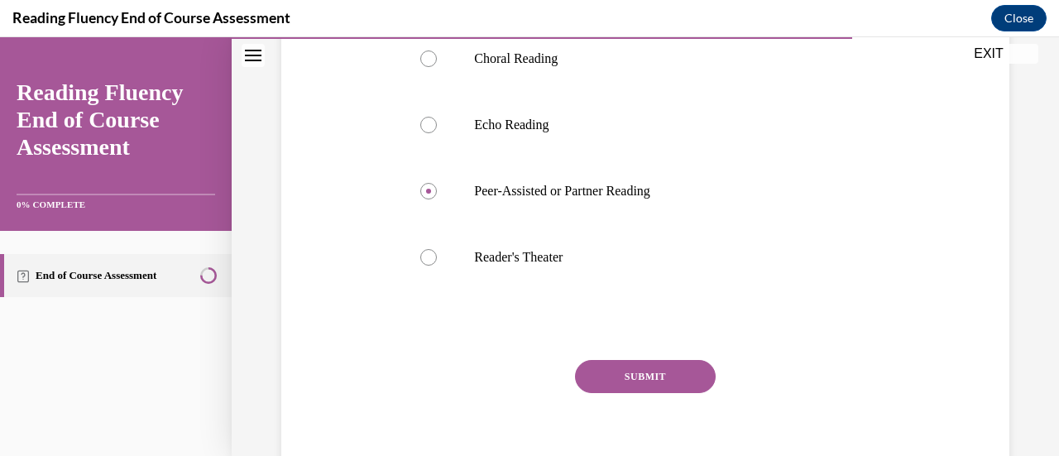
click at [649, 393] on button "SUBMIT" at bounding box center [645, 376] width 141 height 33
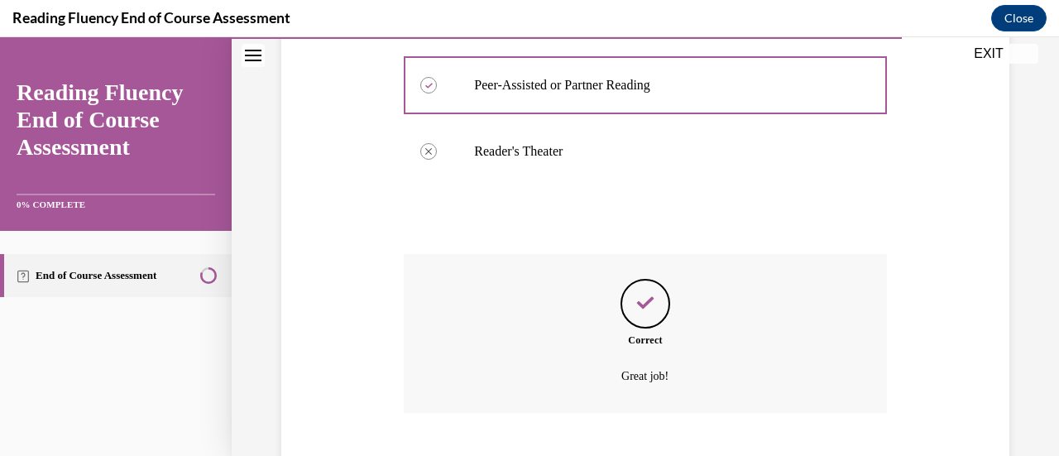
scroll to position [620, 0]
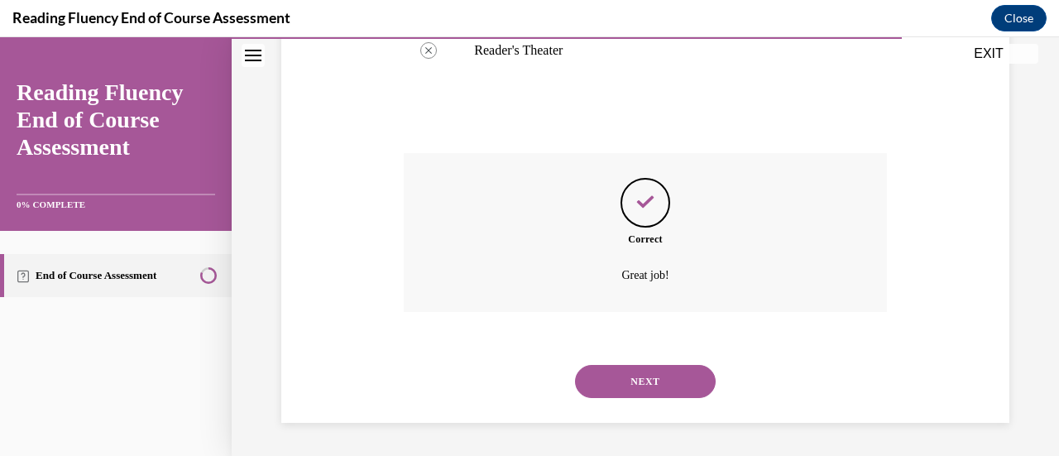
click at [646, 383] on button "NEXT" at bounding box center [645, 381] width 141 height 33
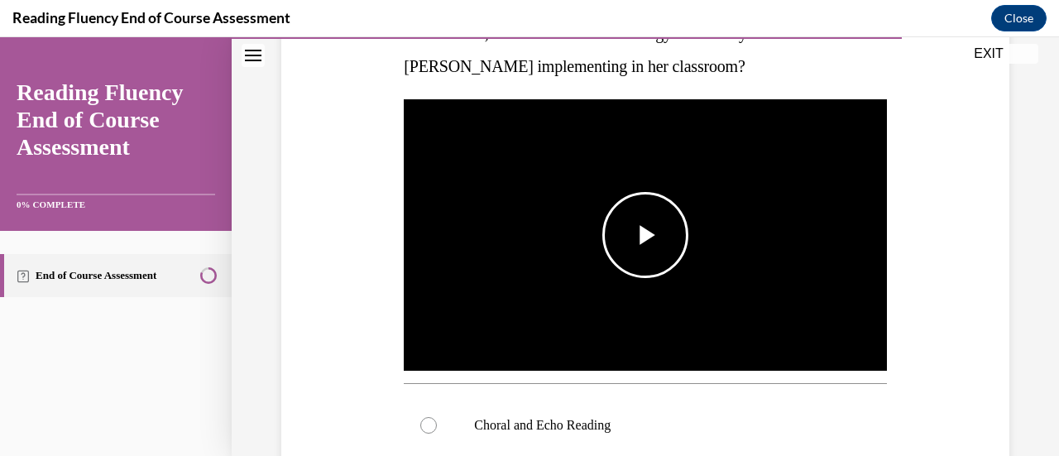
scroll to position [464, 0]
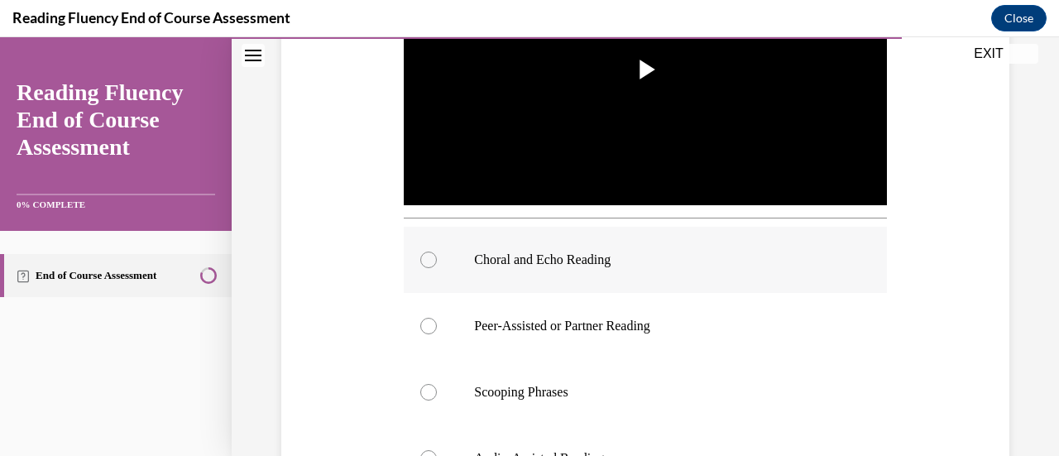
click at [430, 256] on div at bounding box center [428, 259] width 17 height 17
click at [430, 256] on input "Choral and Echo Reading" at bounding box center [428, 259] width 17 height 17
radio input "true"
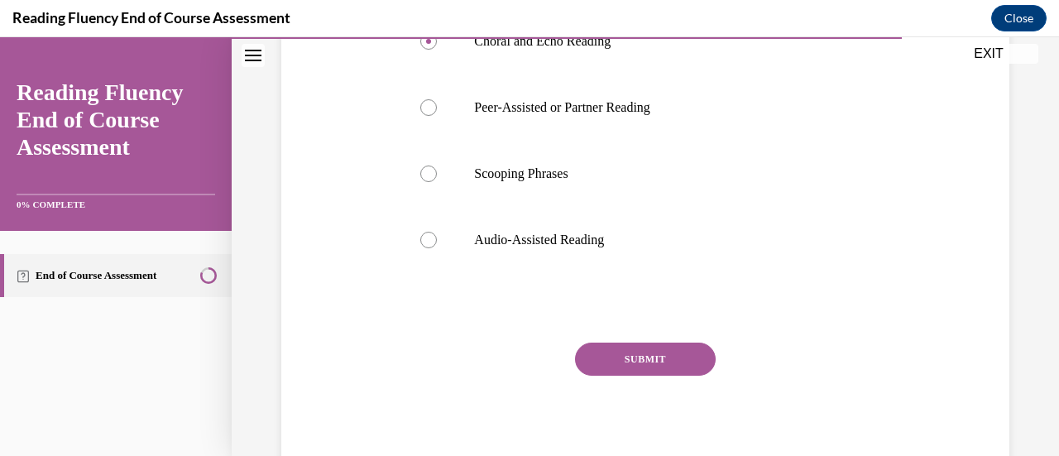
click at [668, 343] on button "SUBMIT" at bounding box center [645, 358] width 141 height 33
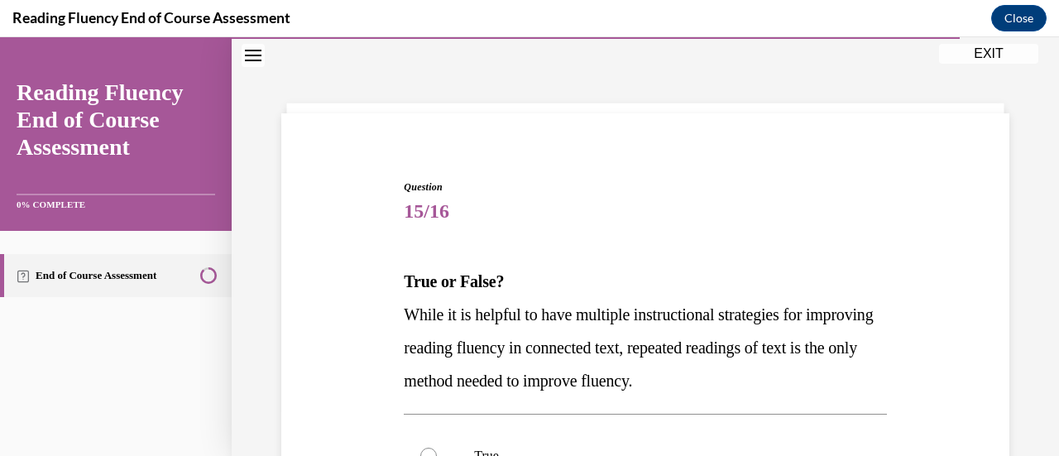
scroll to position [216, 0]
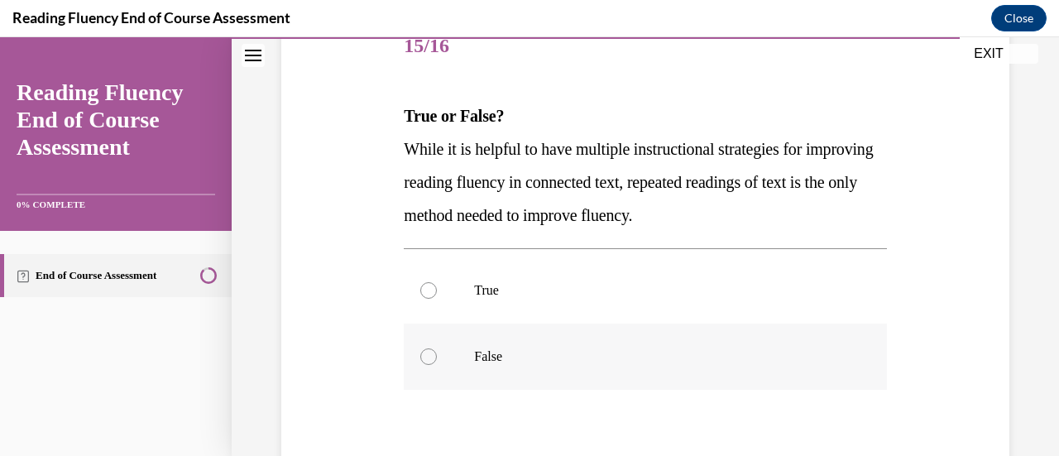
click at [432, 358] on div at bounding box center [428, 356] width 17 height 17
click at [432, 358] on input "False" at bounding box center [428, 356] width 17 height 17
radio input "true"
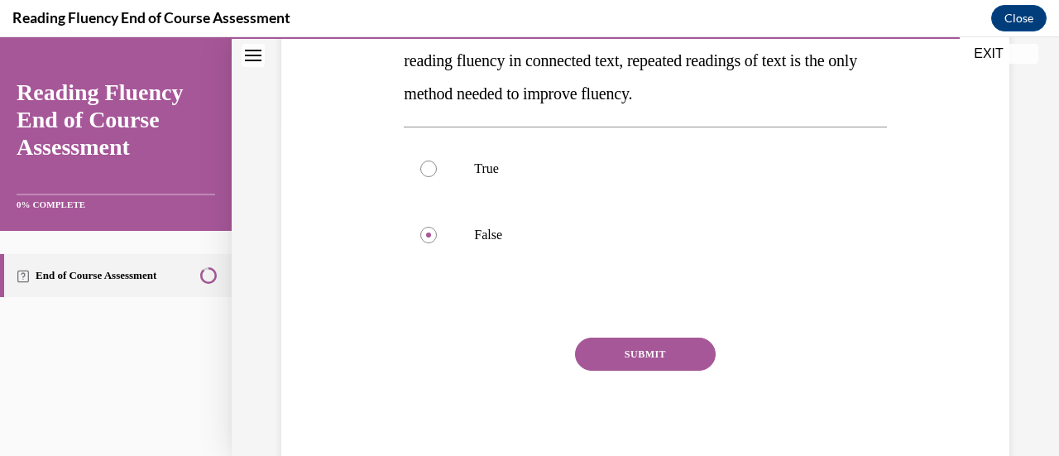
click at [634, 357] on button "SUBMIT" at bounding box center [645, 353] width 141 height 33
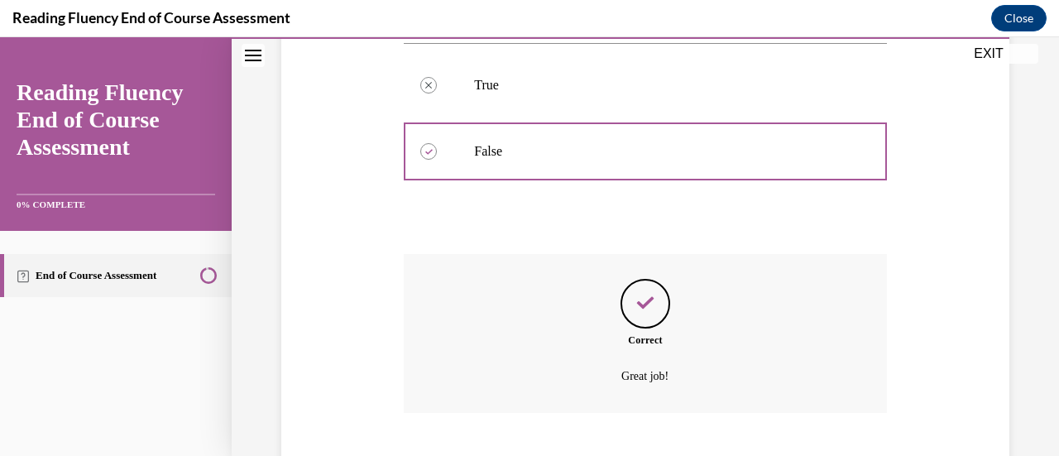
scroll to position [521, 0]
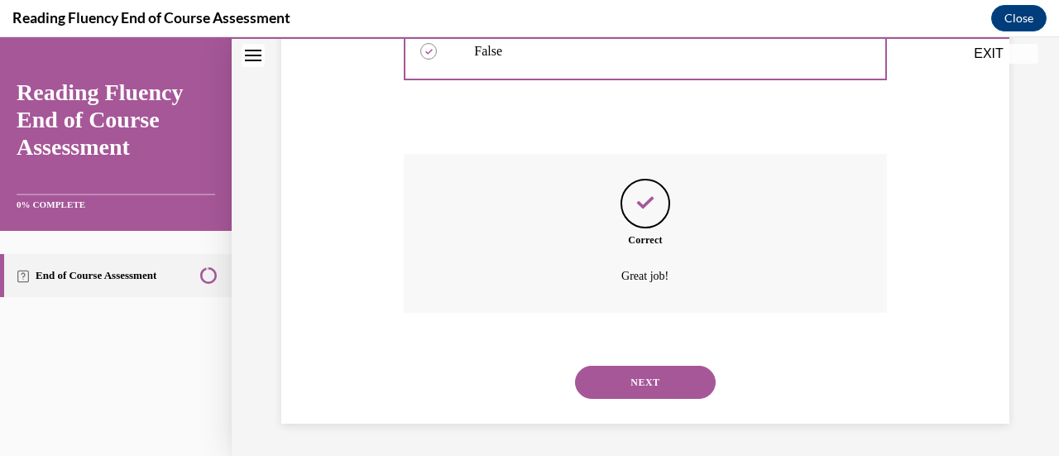
click at [652, 381] on button "NEXT" at bounding box center [645, 382] width 141 height 33
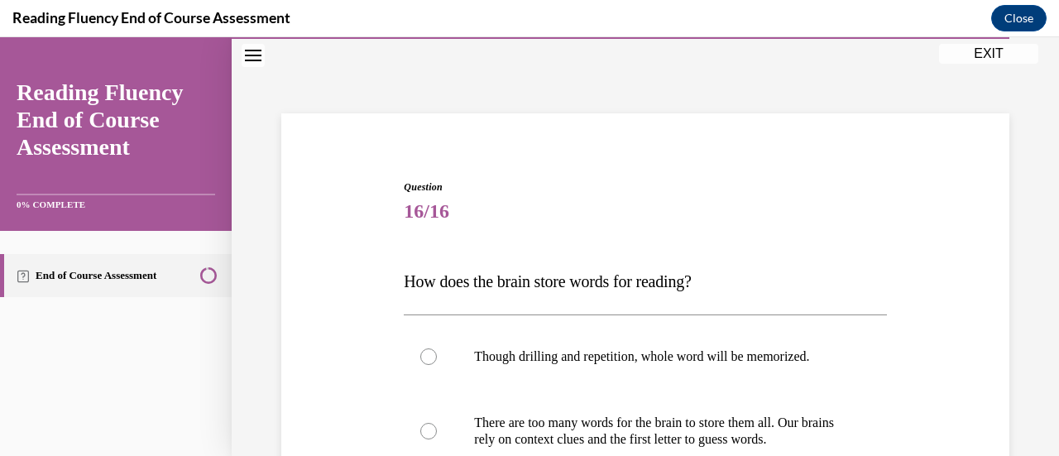
scroll to position [381, 0]
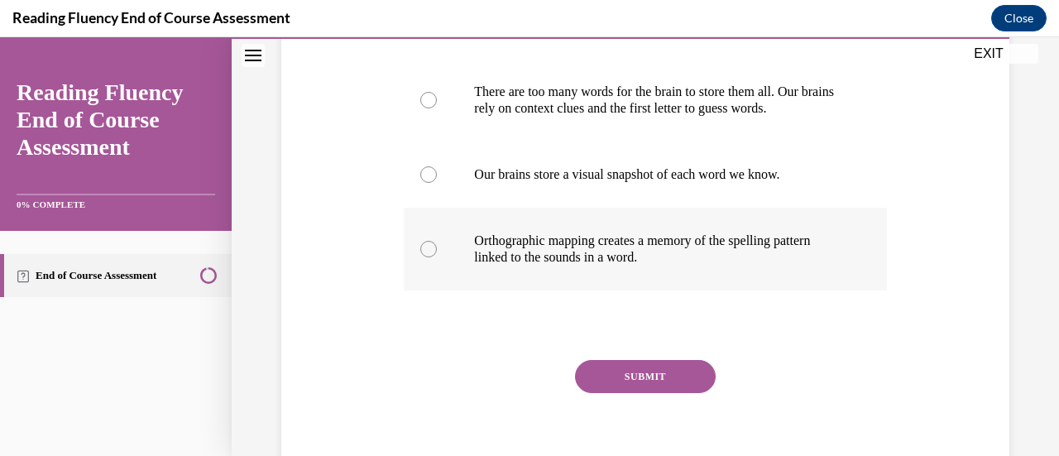
click at [428, 256] on div at bounding box center [428, 249] width 17 height 17
click at [428, 256] on input "Orthographic mapping creates a memory of the spelling pattern linked to the sou…" at bounding box center [428, 249] width 17 height 17
radio input "true"
click at [647, 375] on button "SUBMIT" at bounding box center [645, 376] width 141 height 33
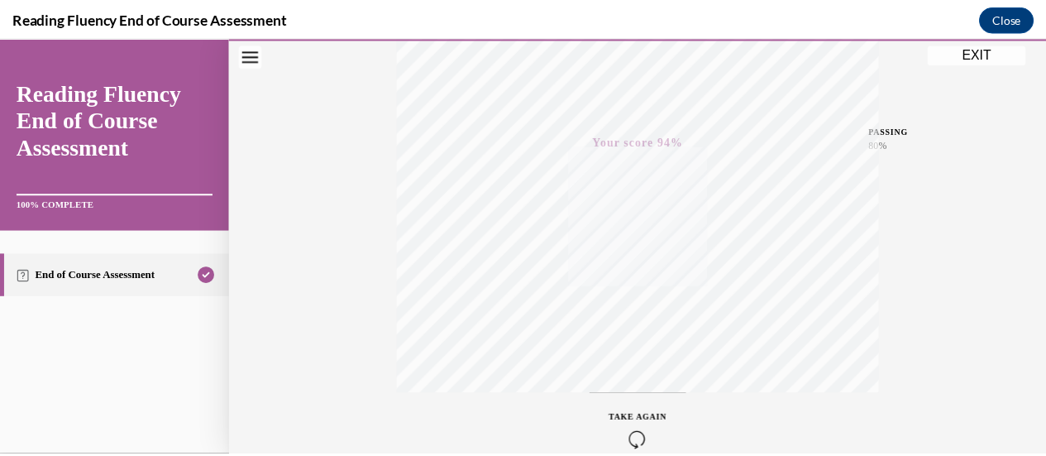
scroll to position [428, 0]
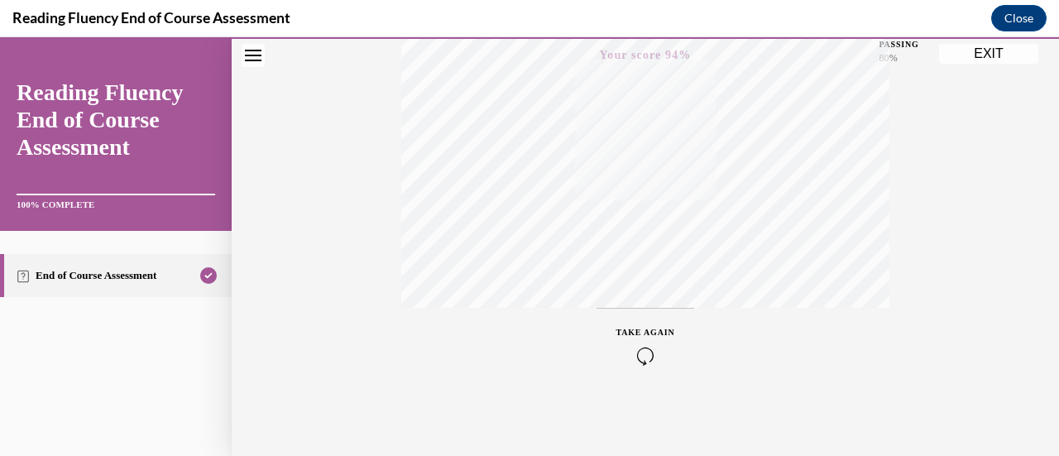
click at [984, 52] on button "EXIT" at bounding box center [988, 54] width 99 height 20
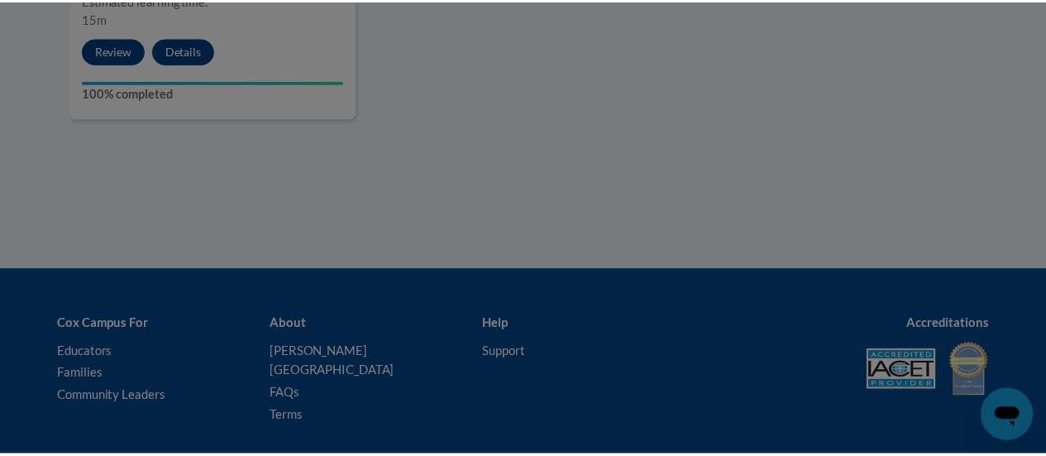
scroll to position [1737, 0]
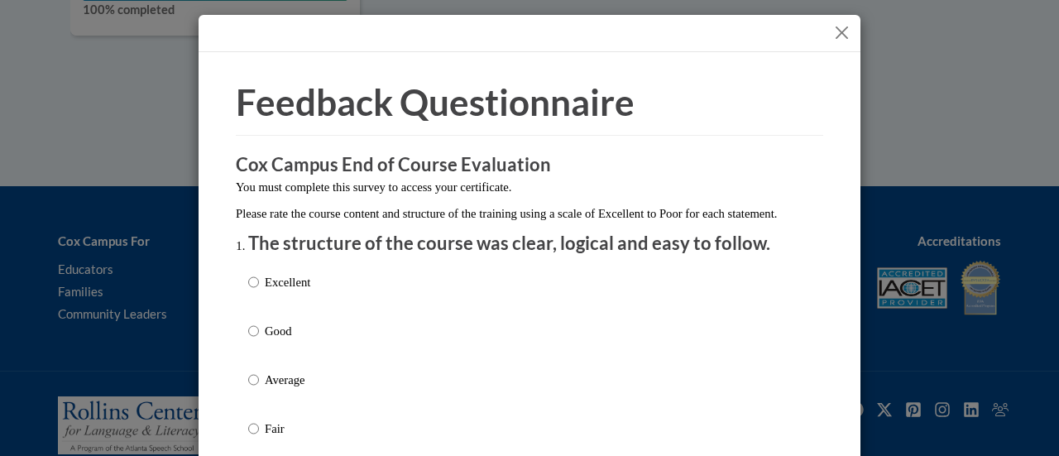
click at [843, 28] on button "Close" at bounding box center [841, 32] width 21 height 21
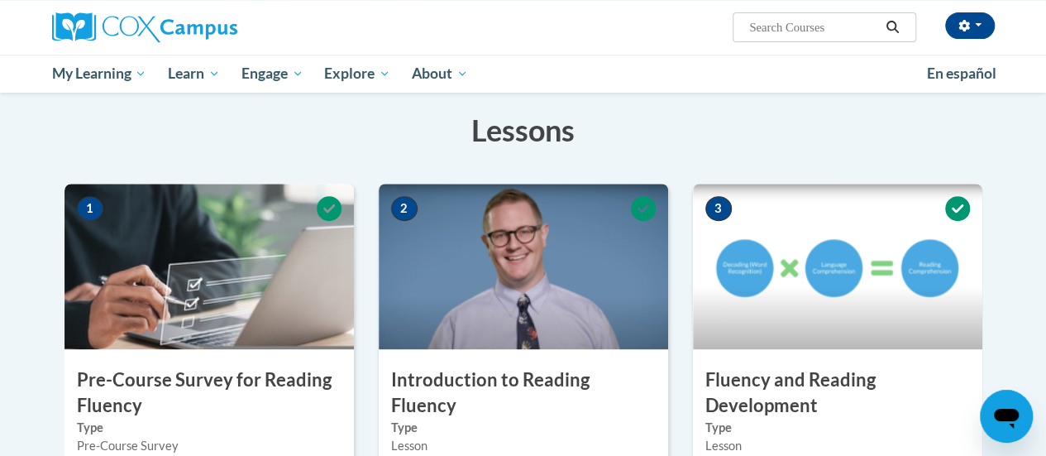
scroll to position [0, 0]
